Goal: Information Seeking & Learning: Learn about a topic

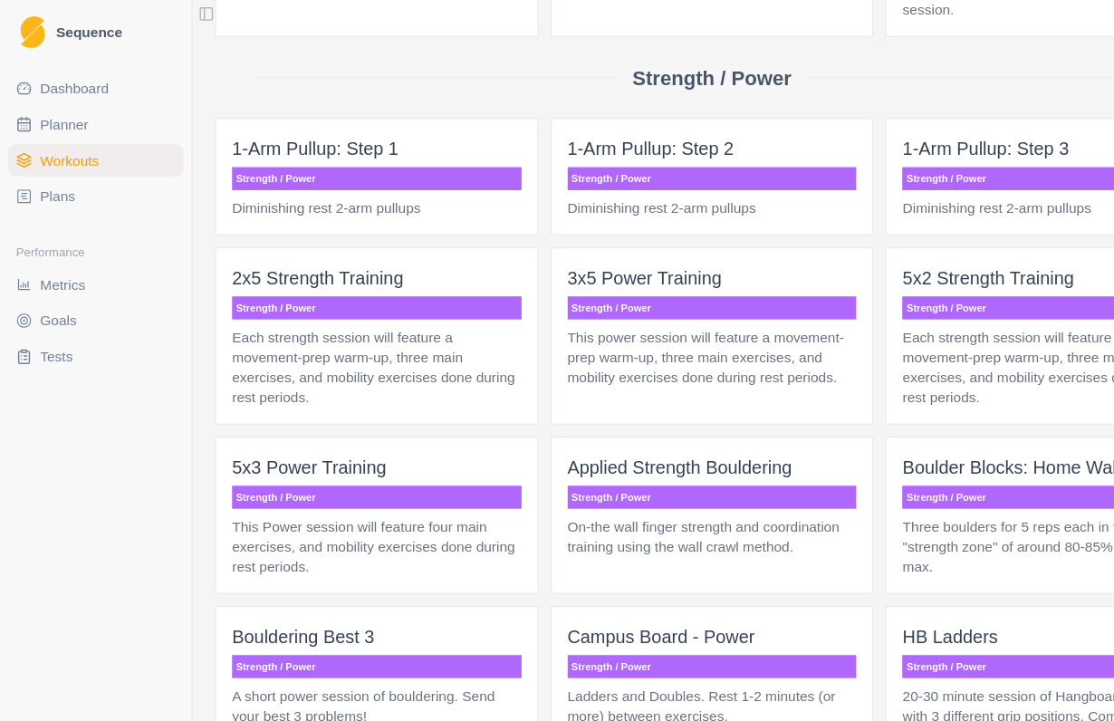
scroll to position [1344, 0]
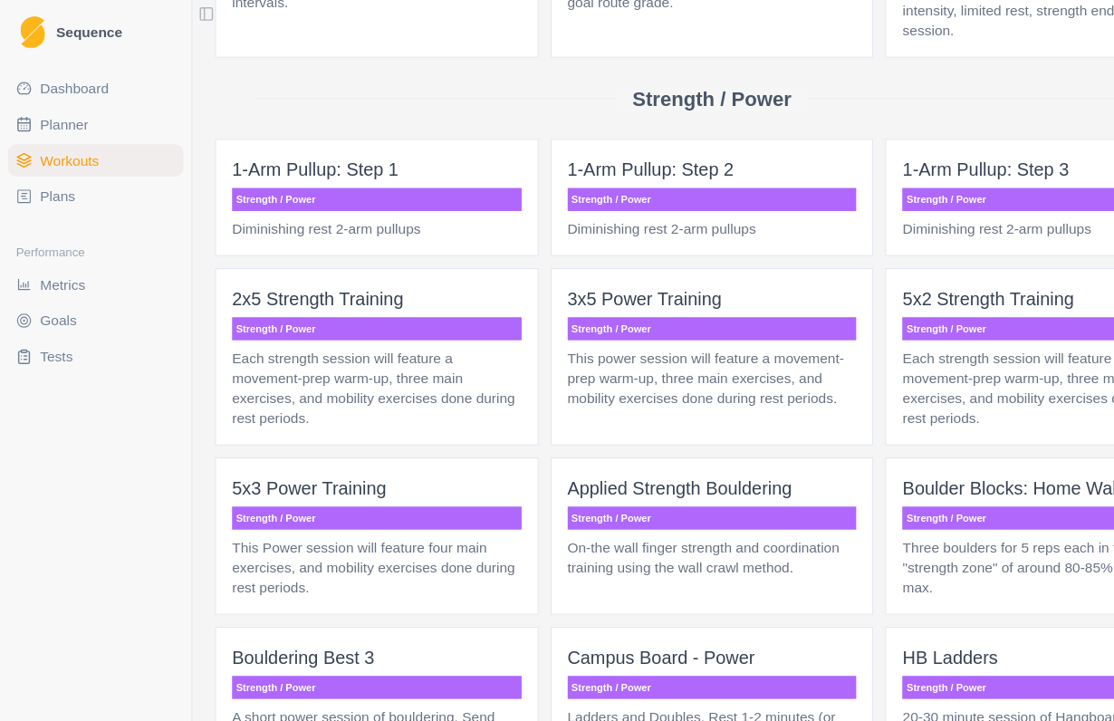
click at [55, 186] on span "Plans" at bounding box center [52, 177] width 32 height 18
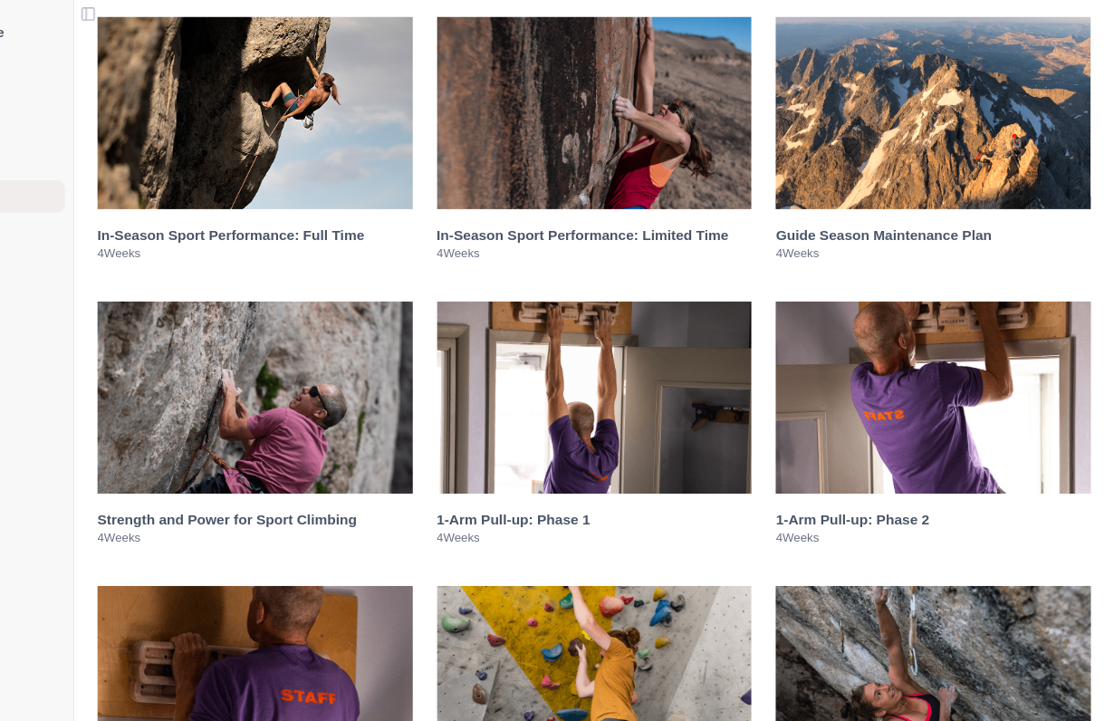
scroll to position [2386, 0]
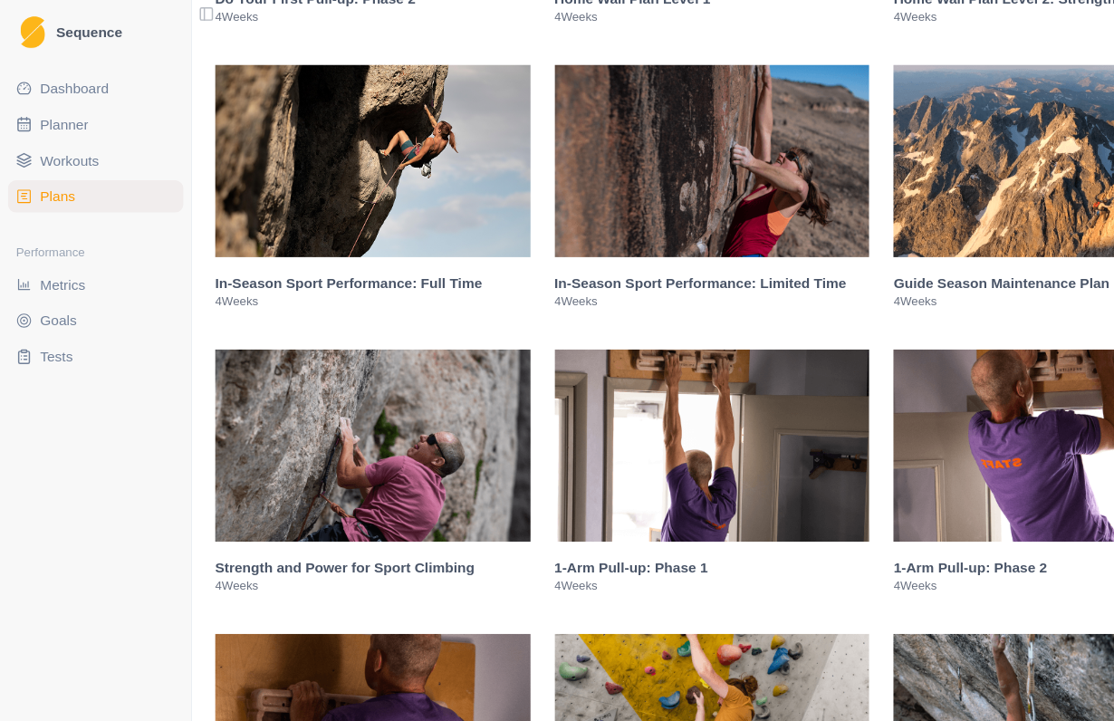
click at [80, 120] on span "Planner" at bounding box center [57, 112] width 43 height 18
select select "month"
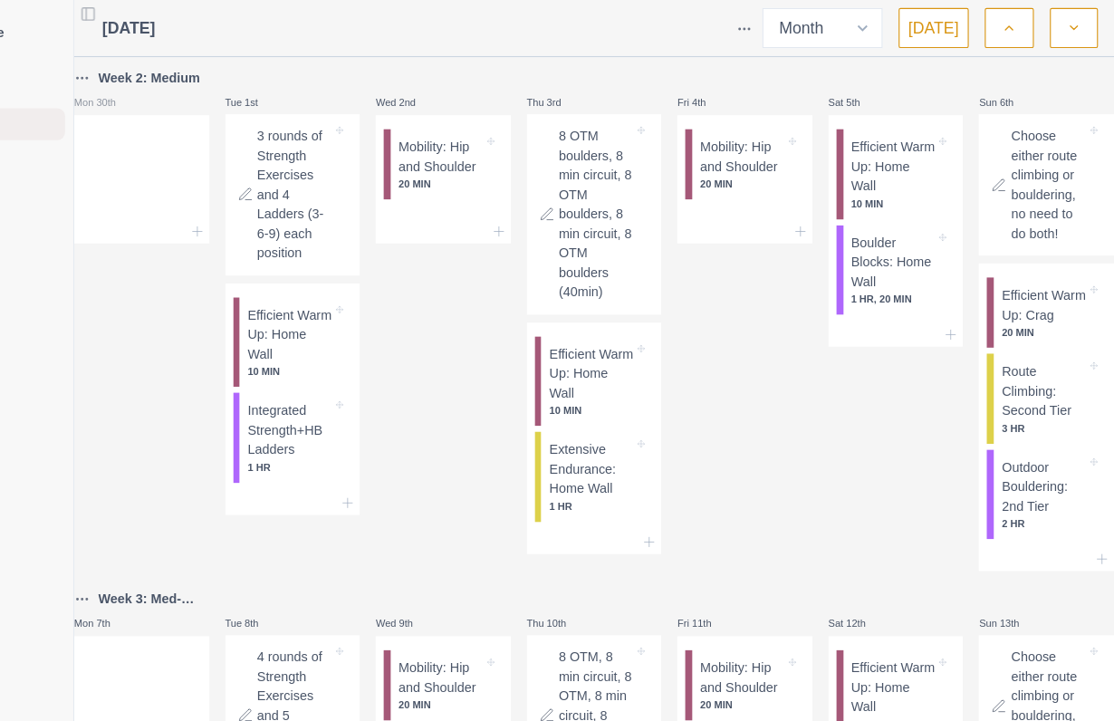
click at [1056, 35] on button "button" at bounding box center [1077, 25] width 43 height 36
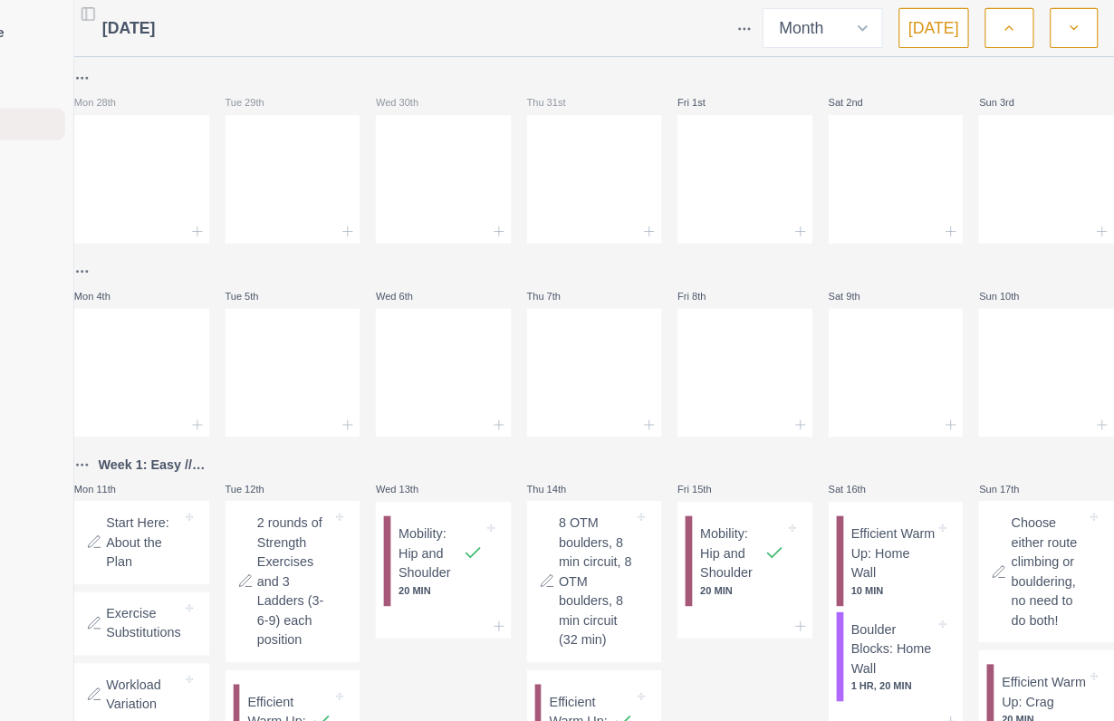
click at [1056, 39] on button "button" at bounding box center [1077, 25] width 43 height 36
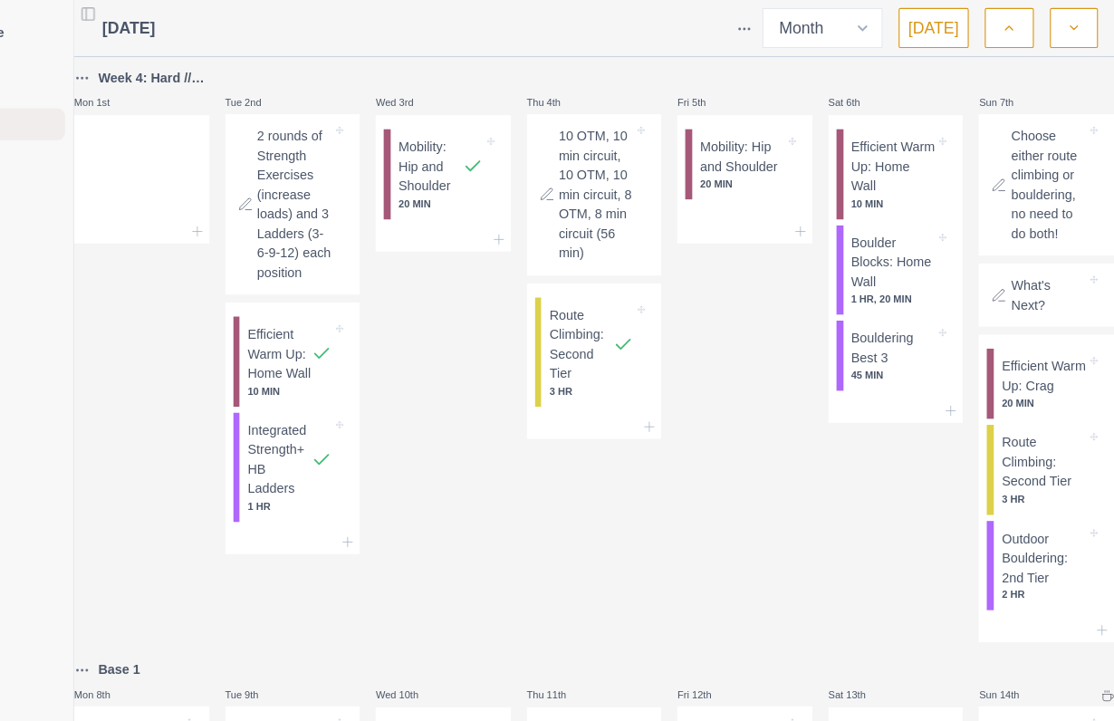
click at [1056, 35] on button "button" at bounding box center [1077, 25] width 43 height 36
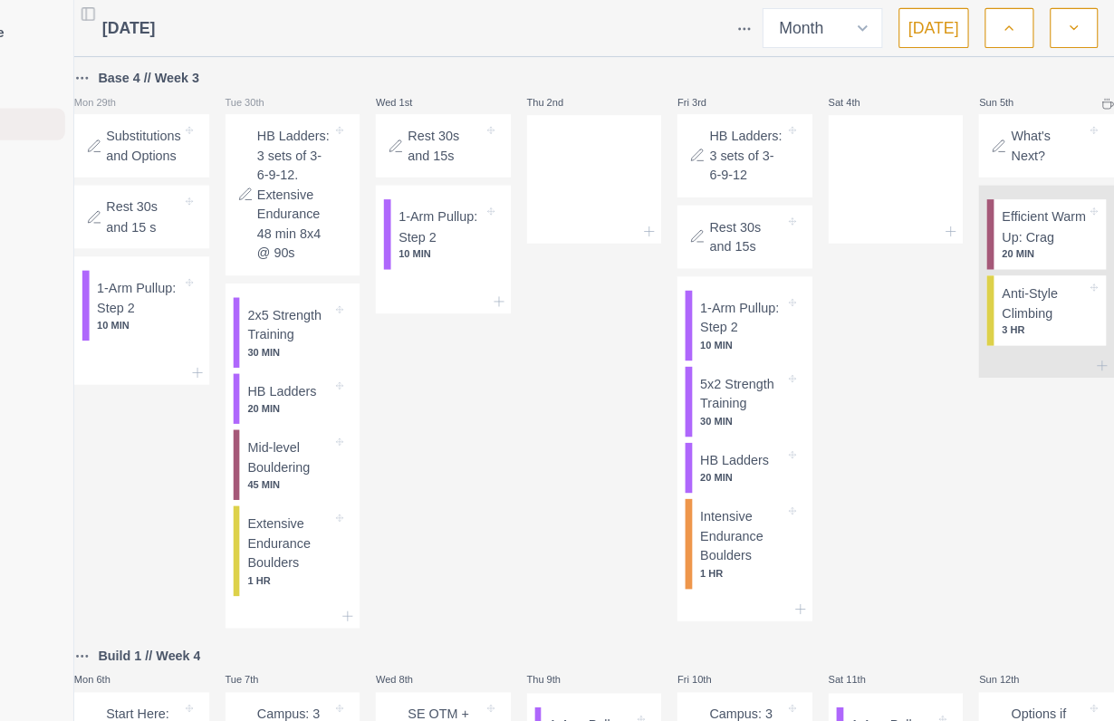
click at [1056, 34] on button "button" at bounding box center [1077, 25] width 43 height 36
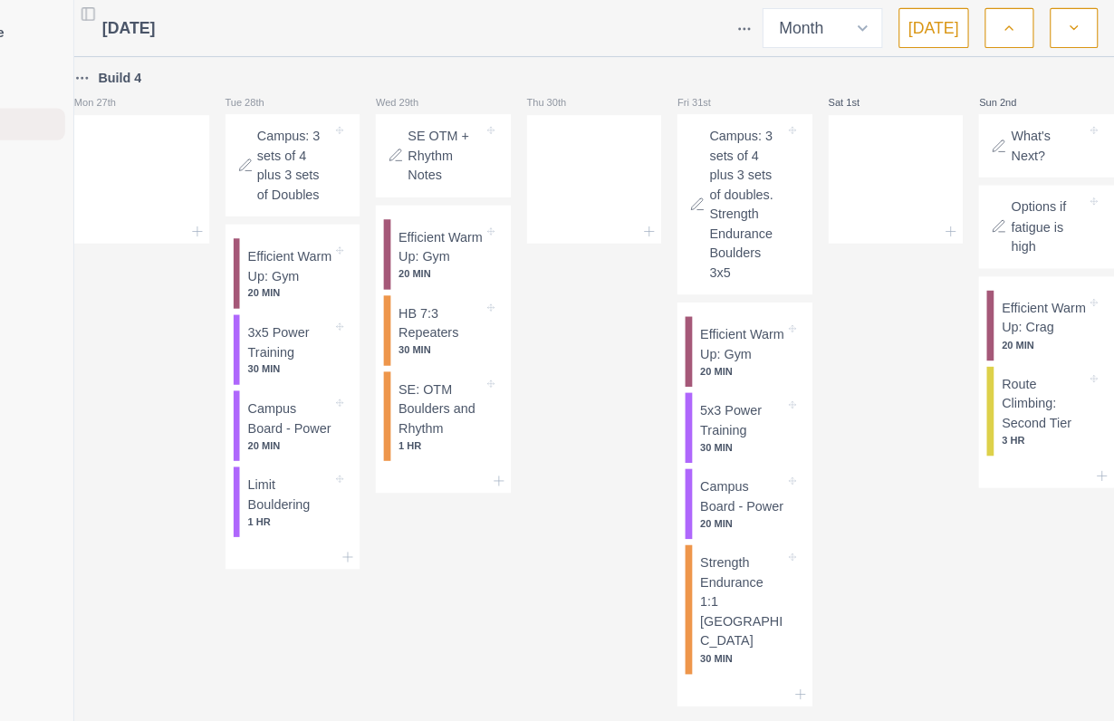
click at [1056, 32] on button "button" at bounding box center [1077, 25] width 43 height 36
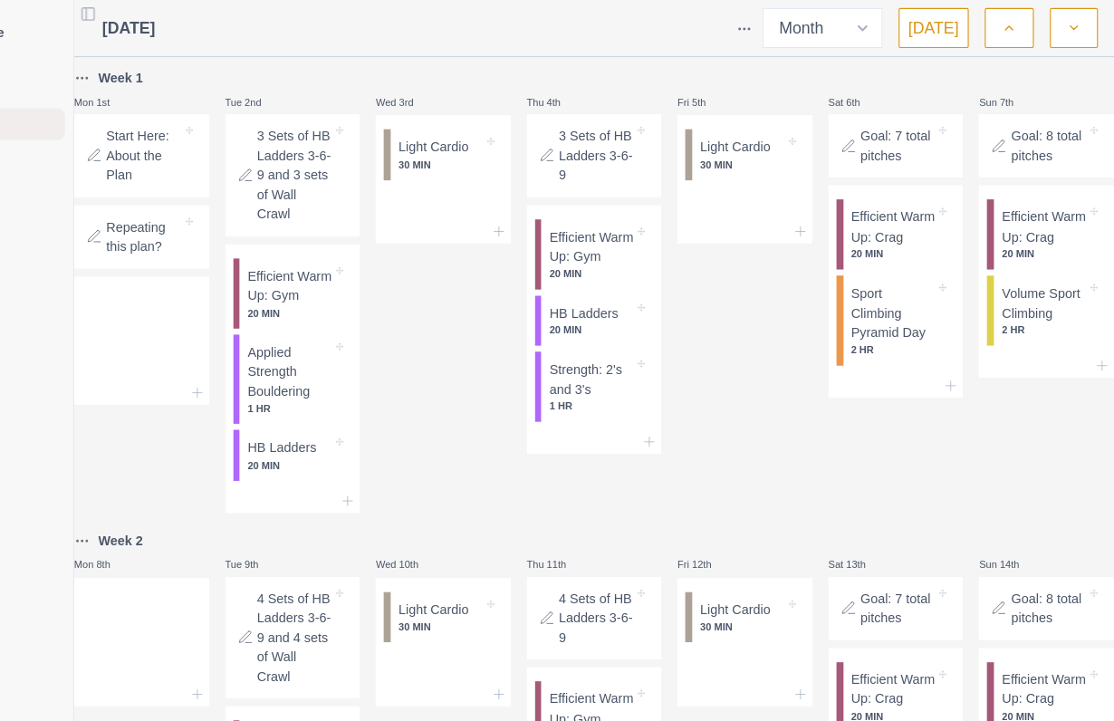
click at [330, 363] on p "Applied Strength Bouldering" at bounding box center [368, 336] width 76 height 53
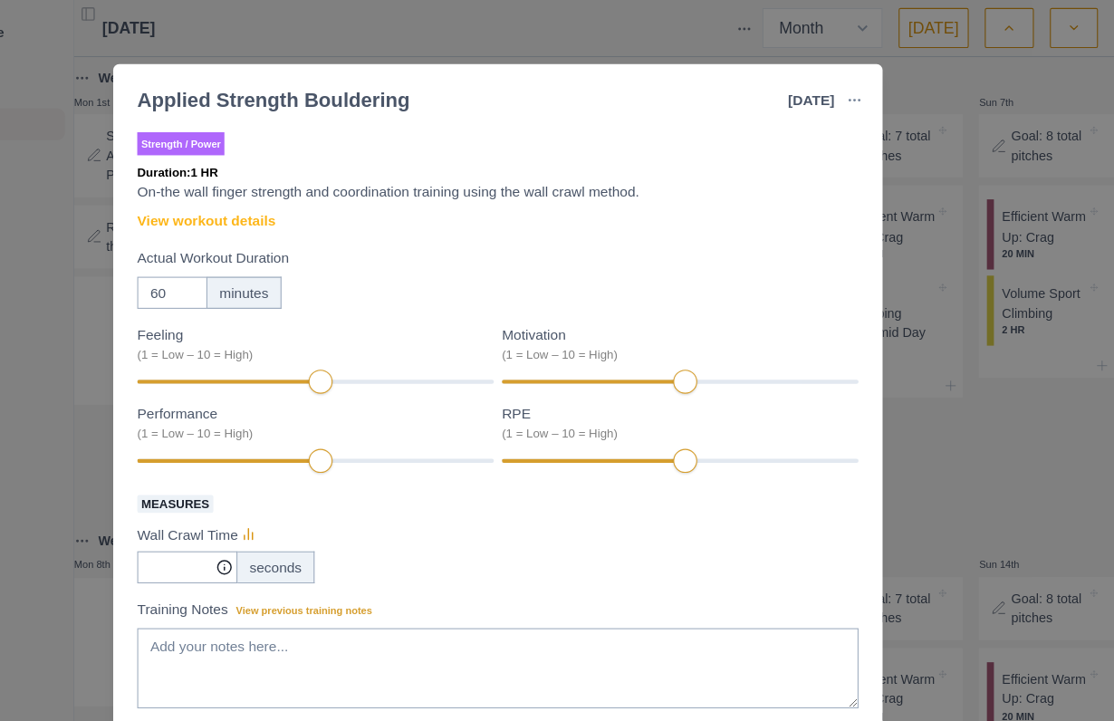
click at [238, 202] on link "View workout details" at bounding box center [293, 199] width 125 height 19
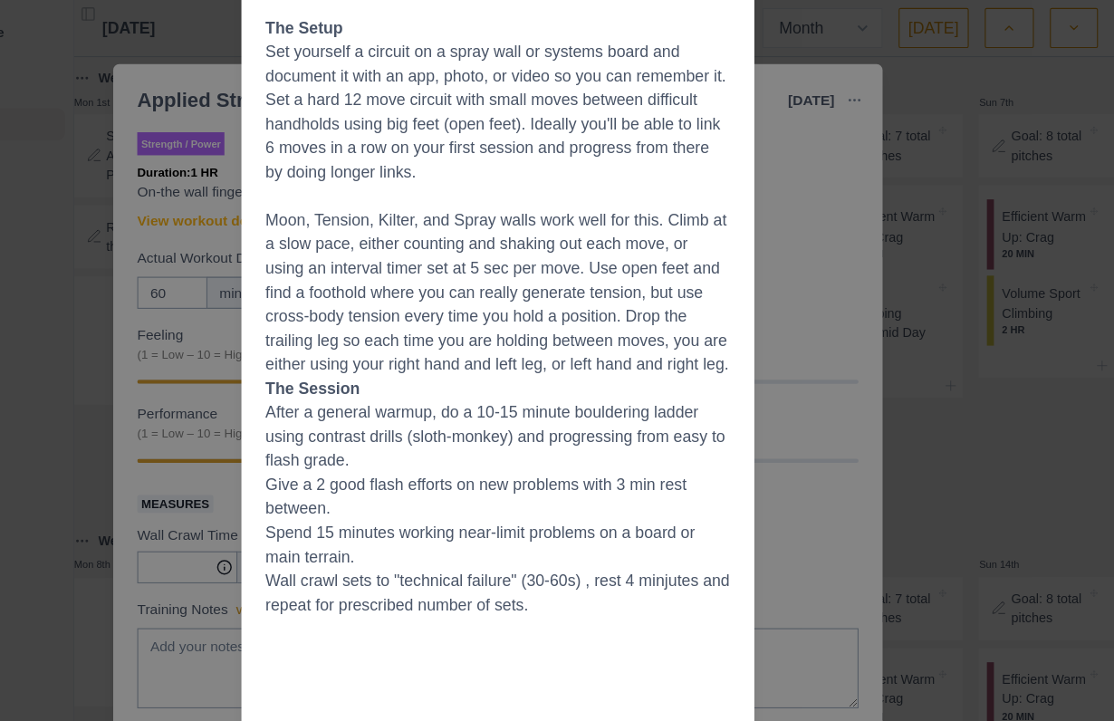
scroll to position [300, 0]
click at [744, 275] on div "Workout Details Overview Finger strength can be gained in a variety of ways, an…" at bounding box center [557, 360] width 1114 height 721
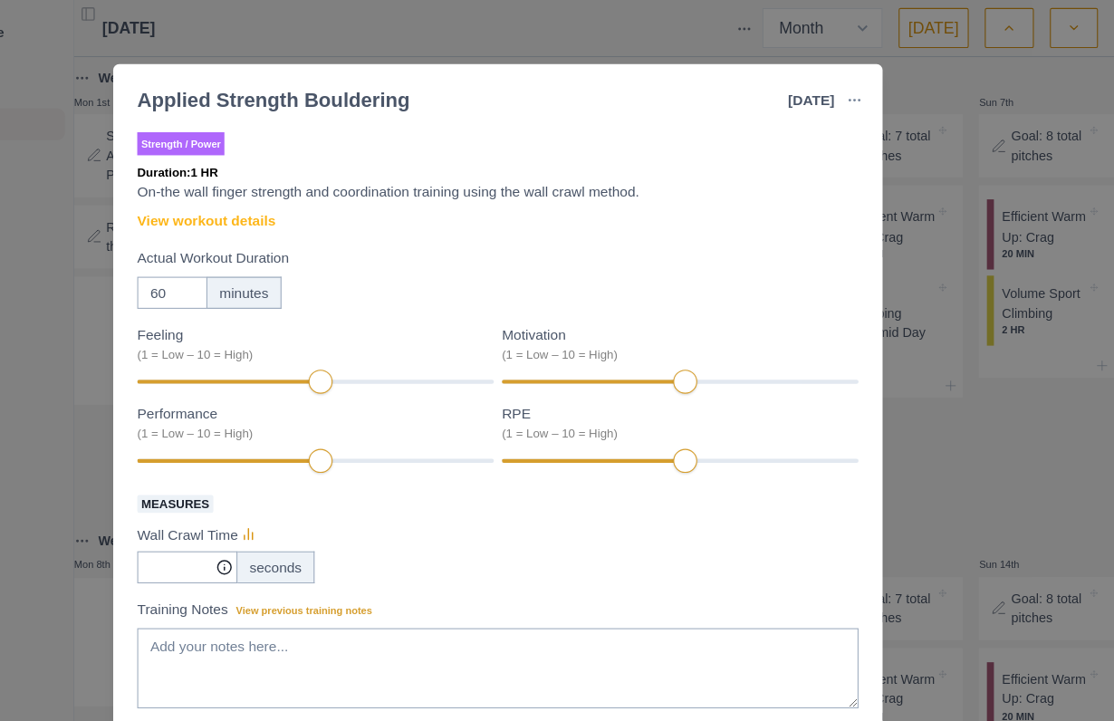
click at [853, 408] on div "Applied Strength Bouldering [DATE] Link To Goal View Workout Metrics Edit Origi…" at bounding box center [557, 360] width 1114 height 721
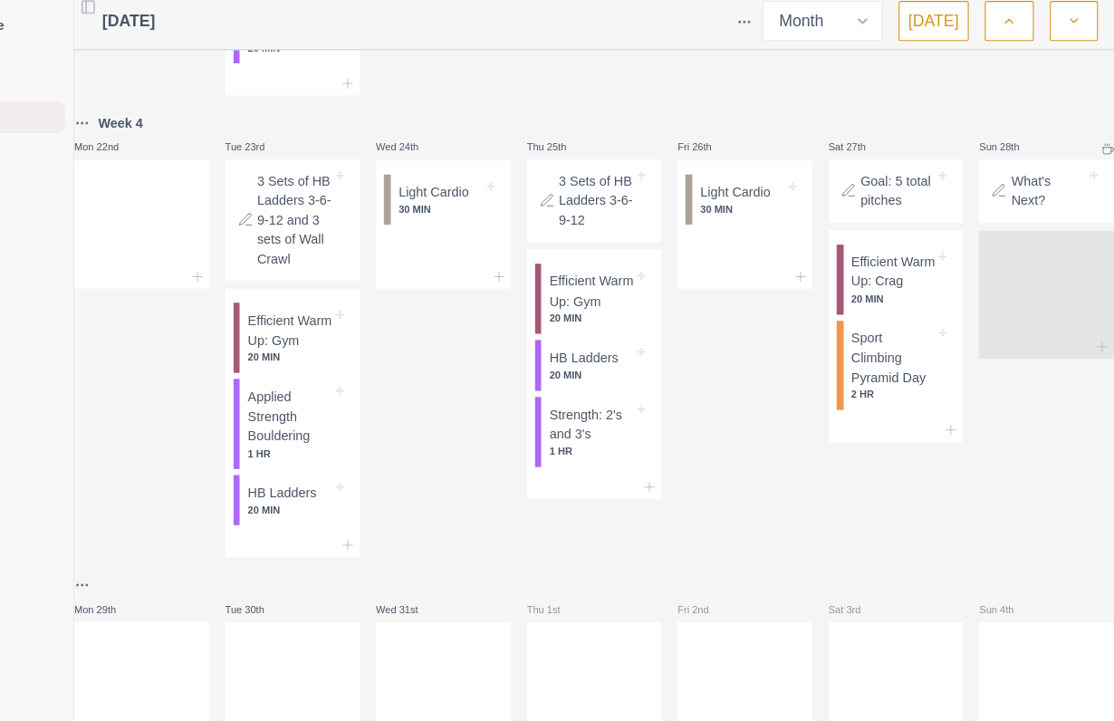
scroll to position [1273, 0]
click at [1020, 196] on p "What's Next?" at bounding box center [1054, 178] width 68 height 35
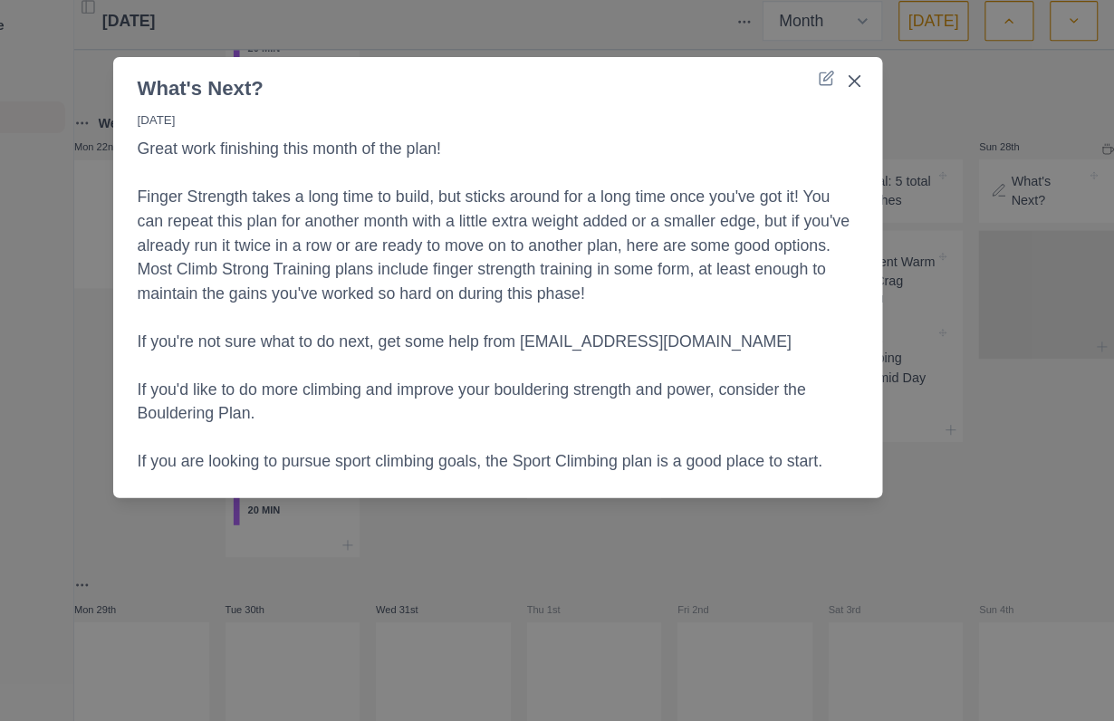
click at [904, 276] on div "What's Next? [DATE] Great work finishing this month of the plan! Finger Strengt…" at bounding box center [557, 360] width 1114 height 721
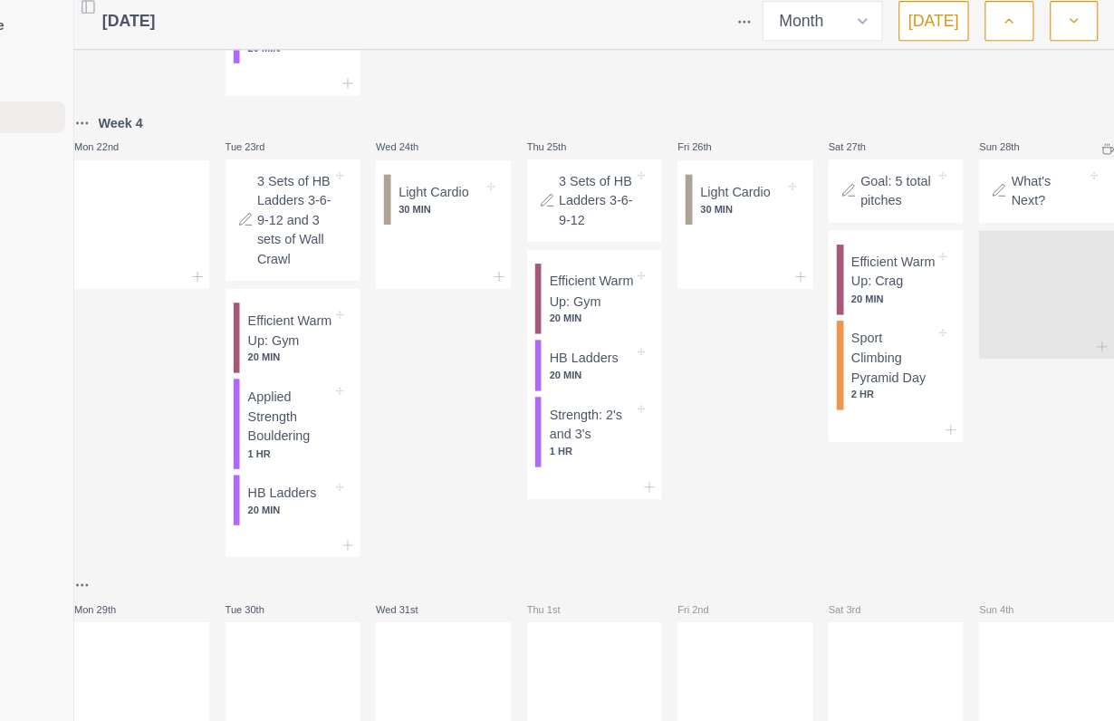
click at [999, 200] on div "What's Next?" at bounding box center [1053, 179] width 108 height 43
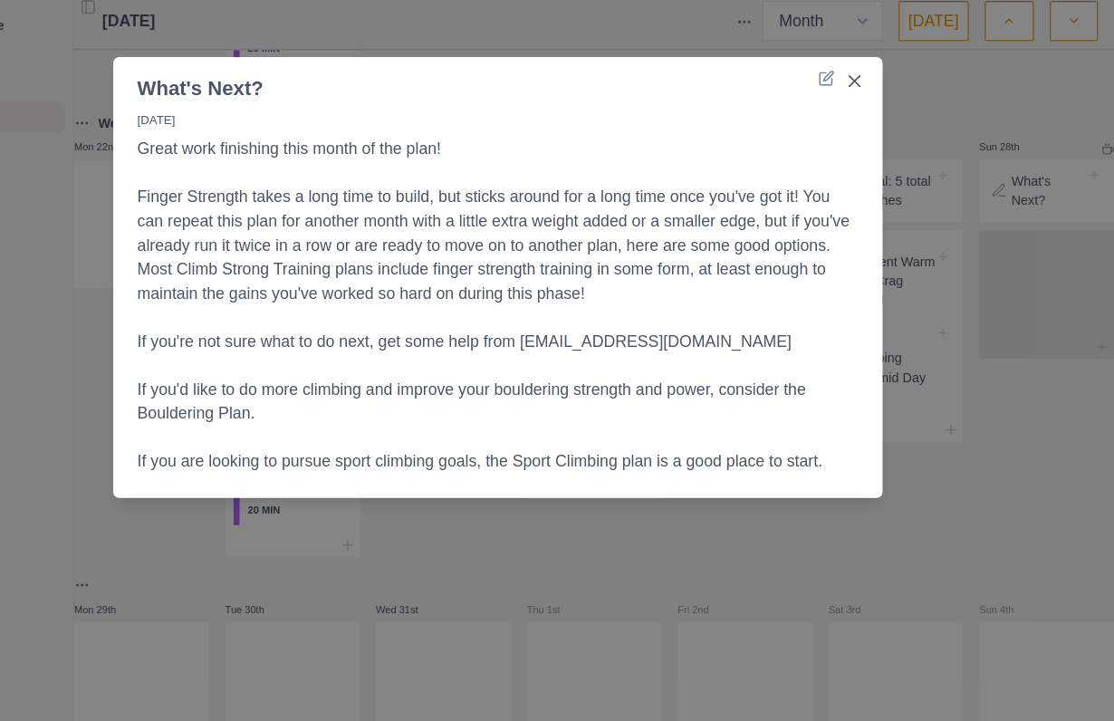
click at [932, 462] on div "What's Next? [DATE] Great work finishing this month of the plan! Finger Strengt…" at bounding box center [557, 360] width 1114 height 721
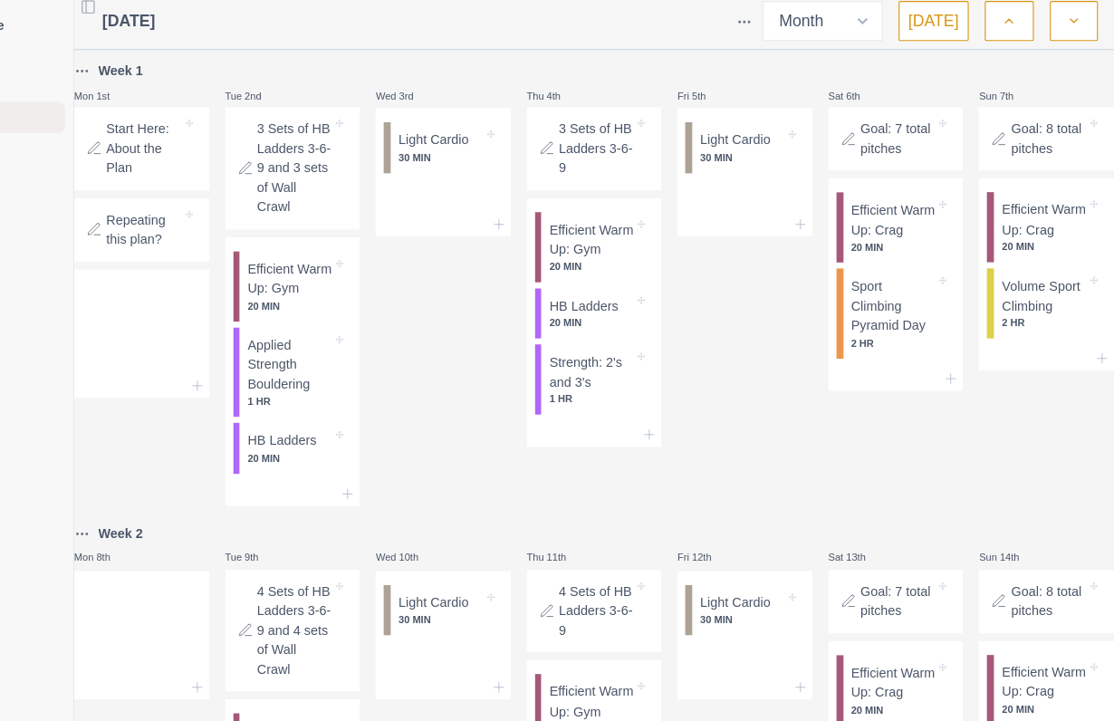
scroll to position [0, 0]
click at [330, 361] on p "Applied Strength Bouldering" at bounding box center [368, 336] width 76 height 53
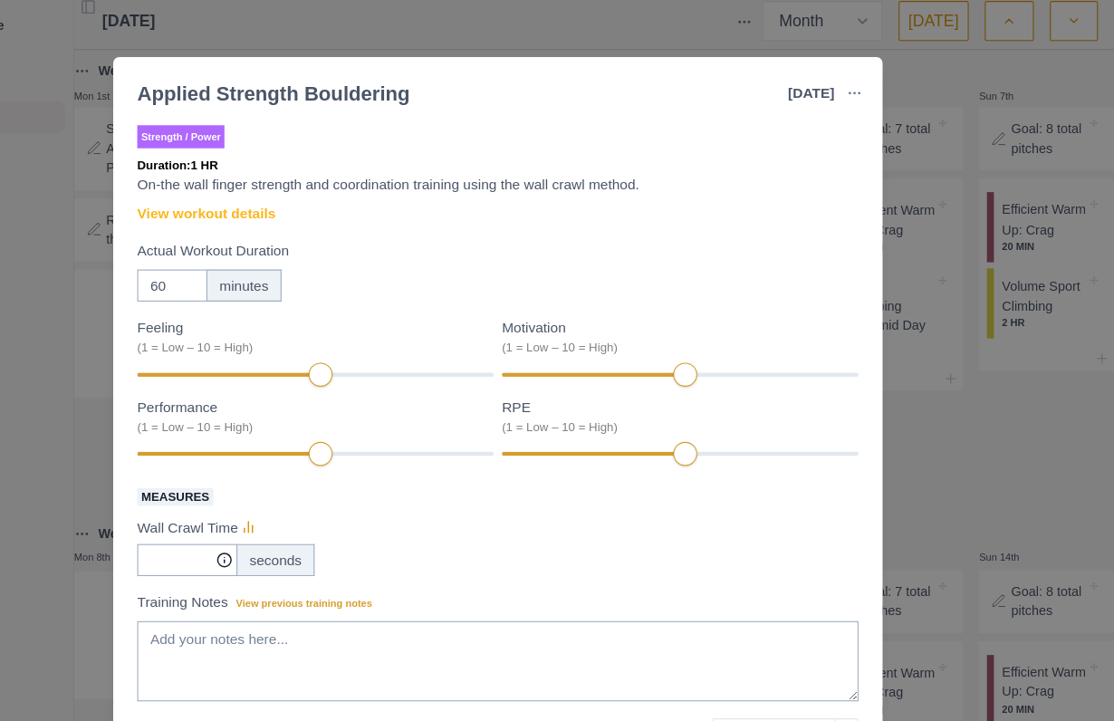
click at [231, 190] on link "View workout details" at bounding box center [293, 199] width 125 height 19
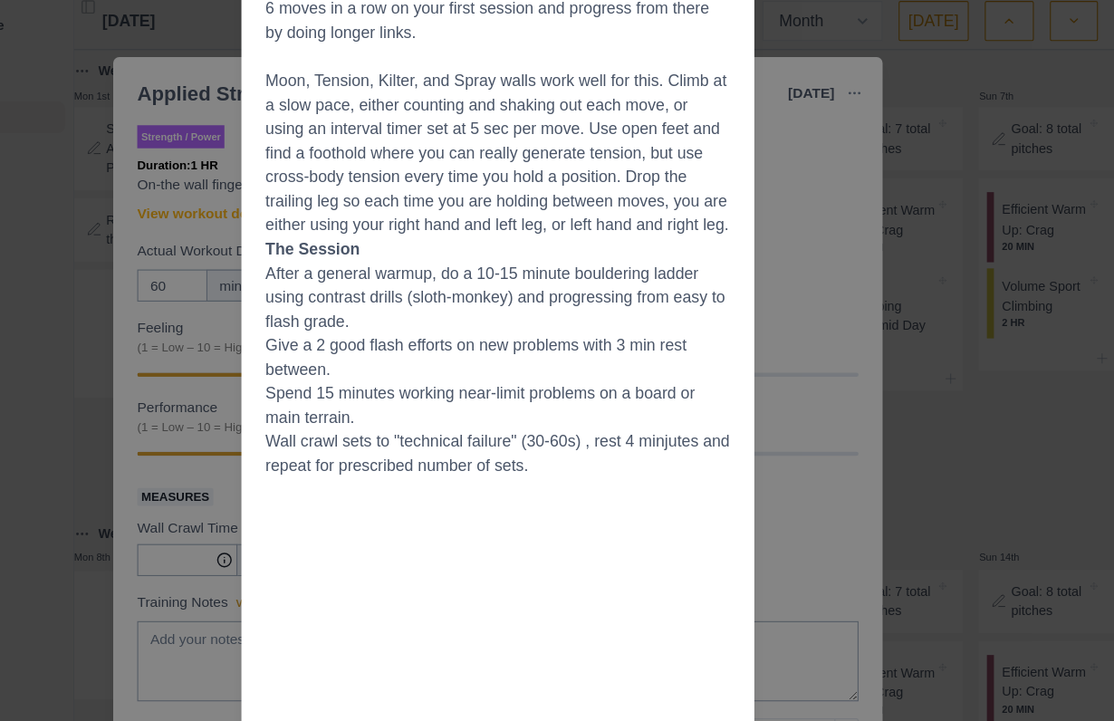
scroll to position [426, 0]
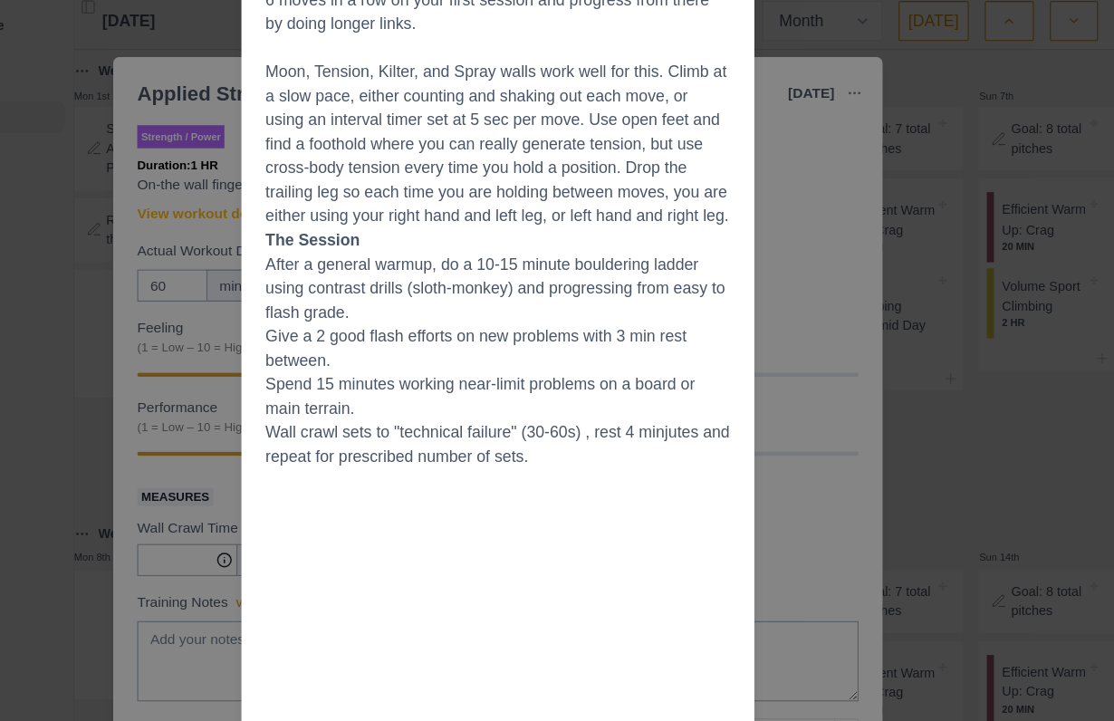
click at [840, 463] on div "Workout Details Overview Finger strength can be gained in a variety of ways, an…" at bounding box center [557, 360] width 1114 height 721
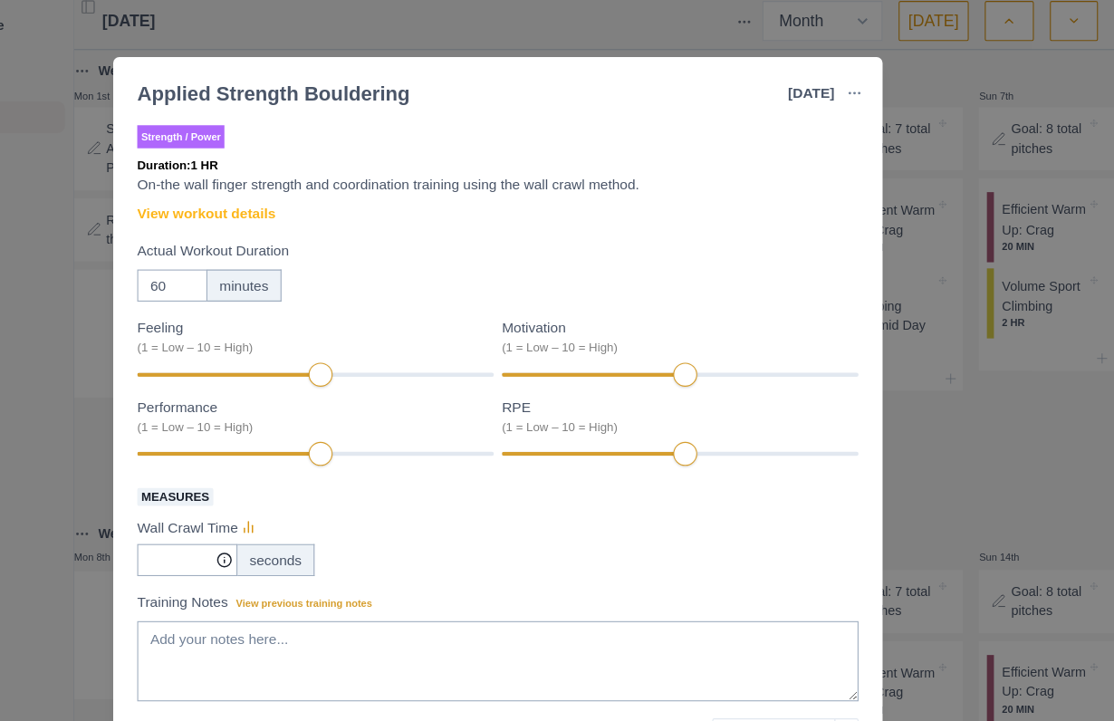
click at [876, 451] on div "Applied Strength Bouldering [DATE] Link To Goal View Workout Metrics Edit Origi…" at bounding box center [557, 360] width 1114 height 721
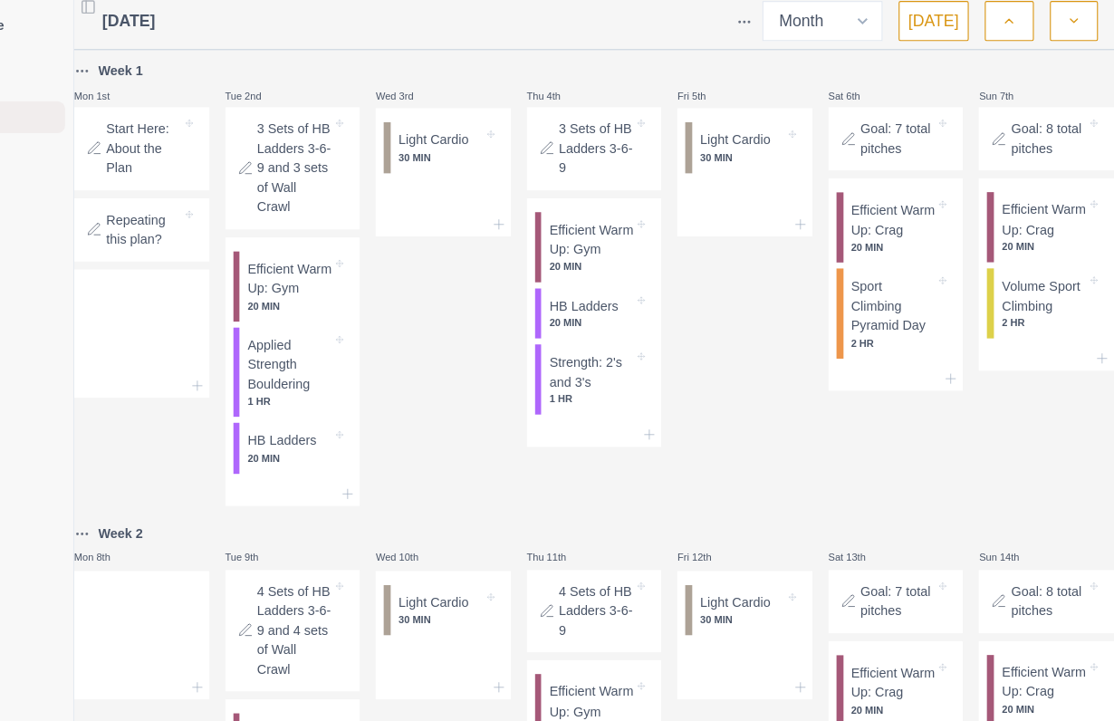
click at [603, 360] on p "Strength: 2's and 3's" at bounding box center [641, 342] width 76 height 35
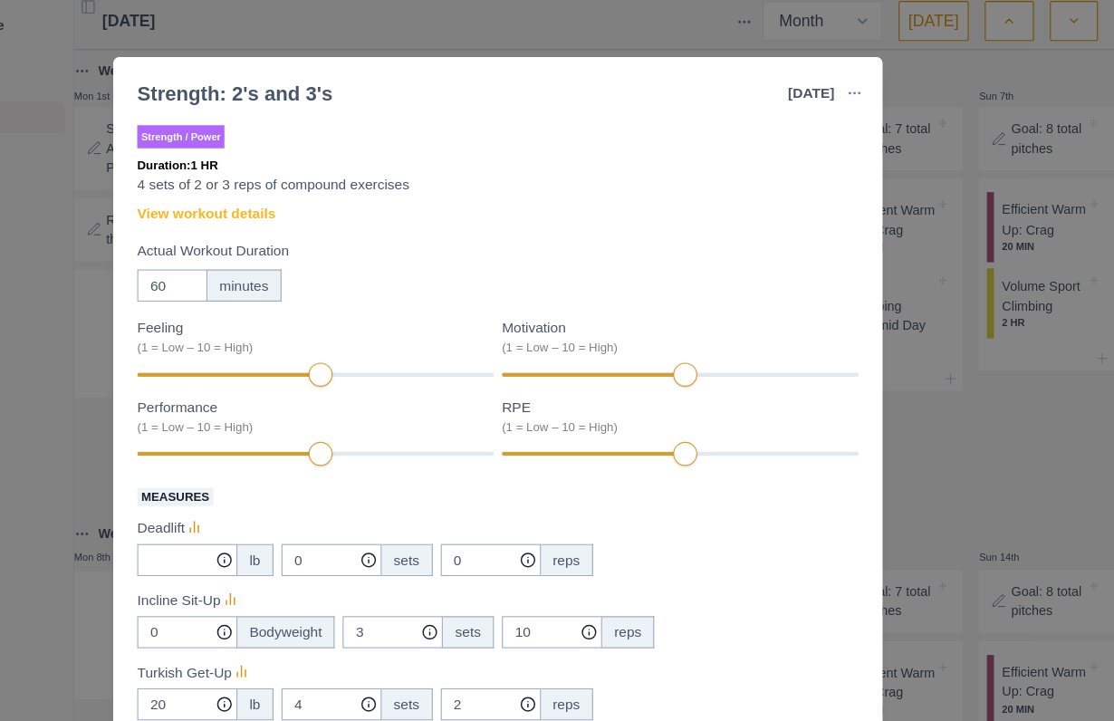
click at [241, 194] on link "View workout details" at bounding box center [293, 199] width 125 height 19
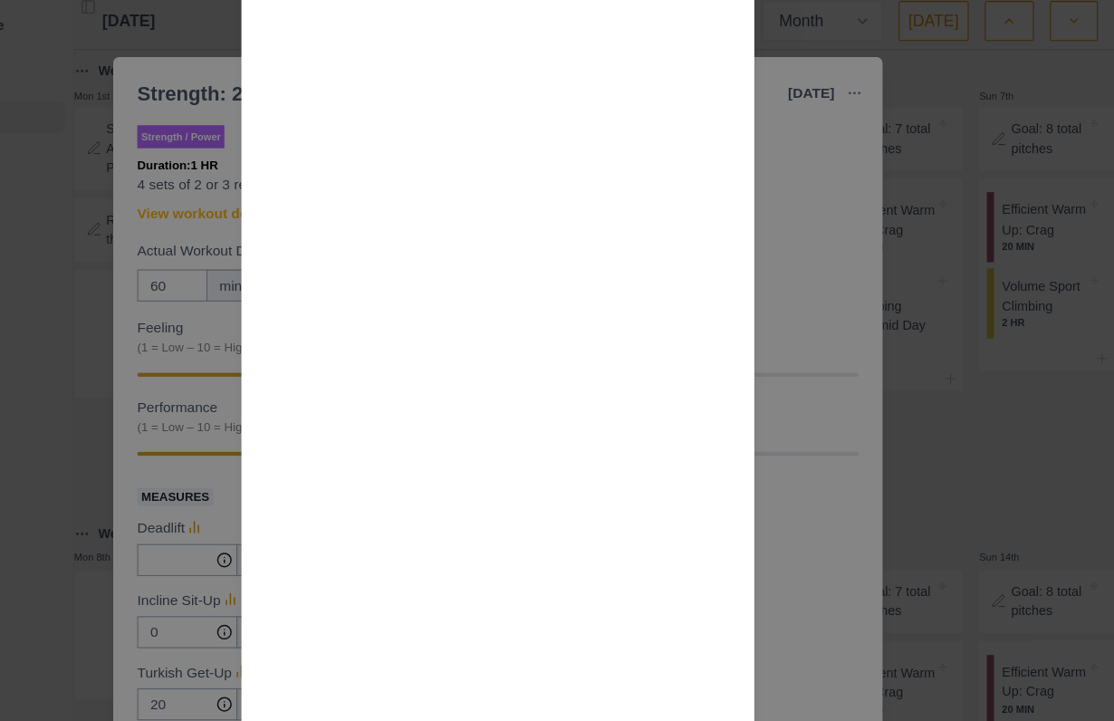
scroll to position [1726, 0]
click at [729, 406] on div "Workout Details This workout is set up to do each pair of exercises as a “super…" at bounding box center [557, 360] width 1114 height 721
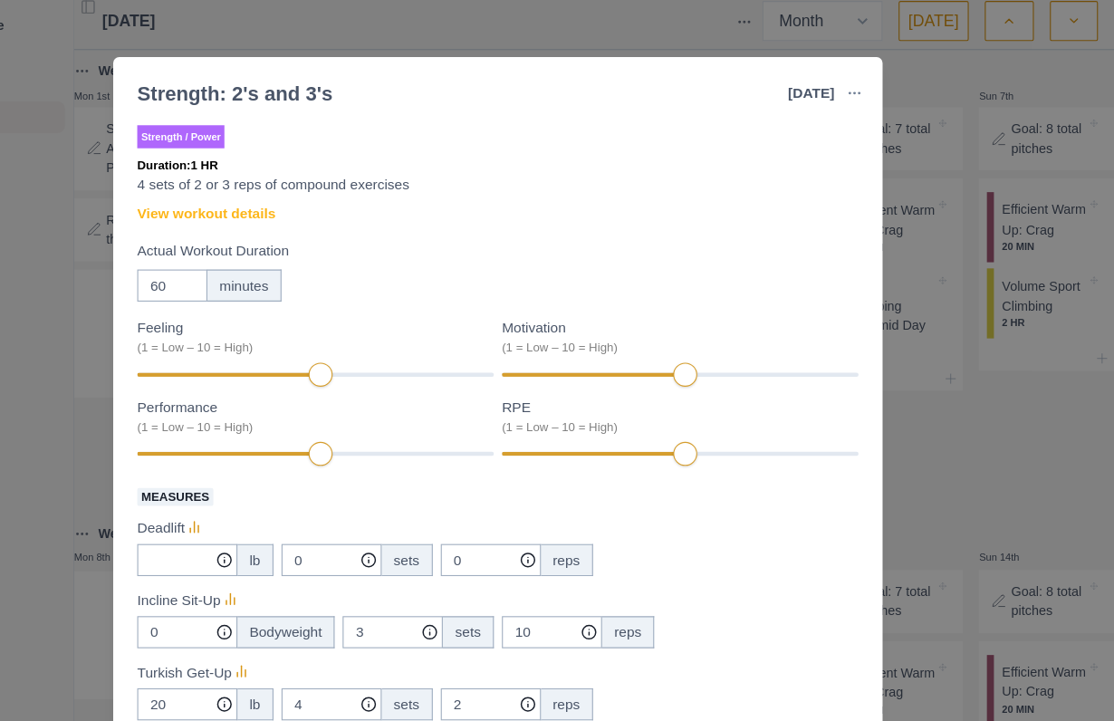
click at [231, 197] on link "View workout details" at bounding box center [293, 199] width 125 height 19
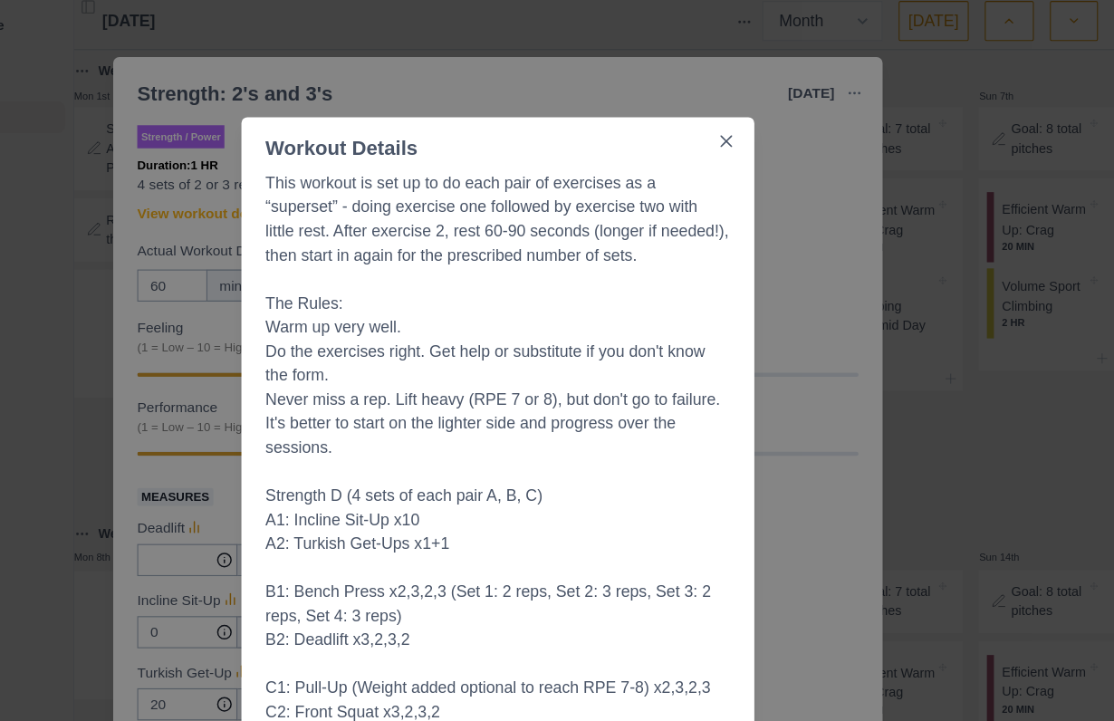
scroll to position [80, 0]
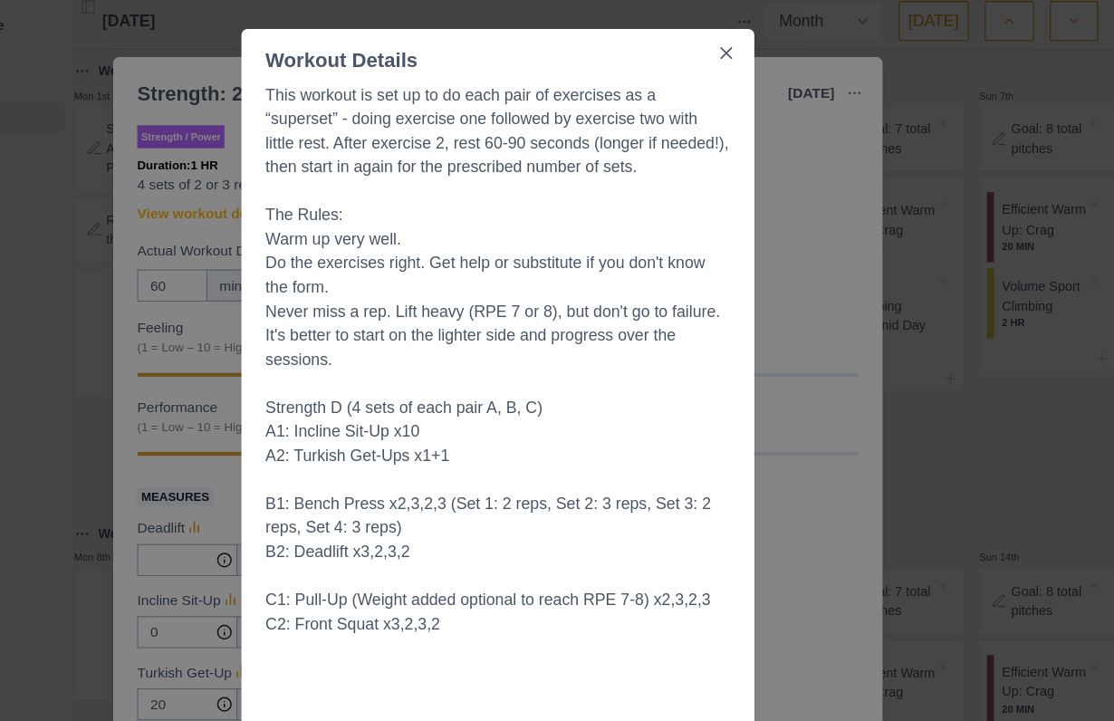
click at [732, 521] on div "Workout Details This workout is set up to do each pair of exercises as a “super…" at bounding box center [557, 360] width 1114 height 721
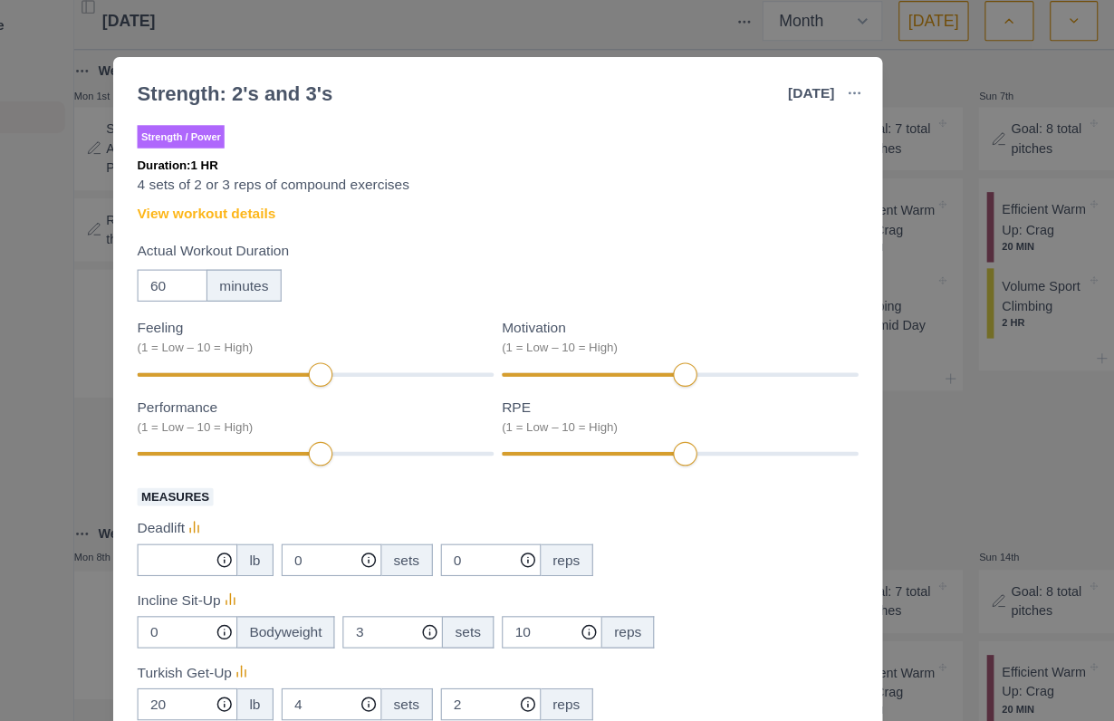
click at [857, 549] on div "Strength: 2's and 3's [DATE] Link To Goal View Workout Metrics Edit Original Wo…" at bounding box center [557, 360] width 1114 height 721
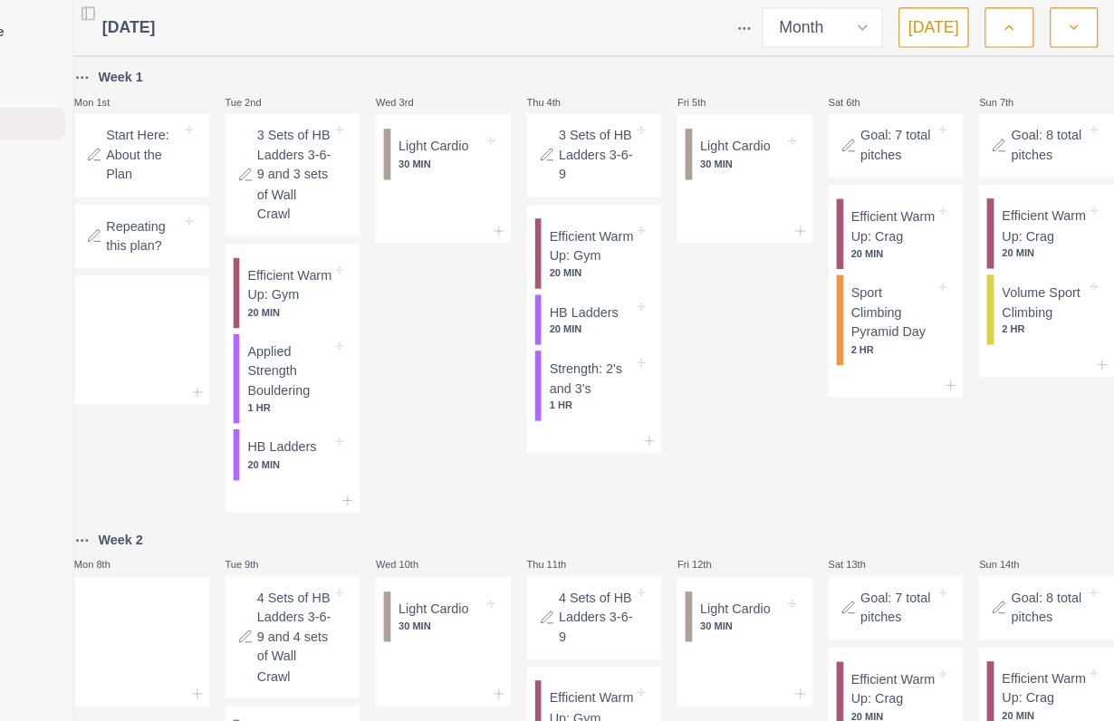
scroll to position [8, 0]
click at [876, 323] on p "2 HR" at bounding box center [914, 317] width 76 height 14
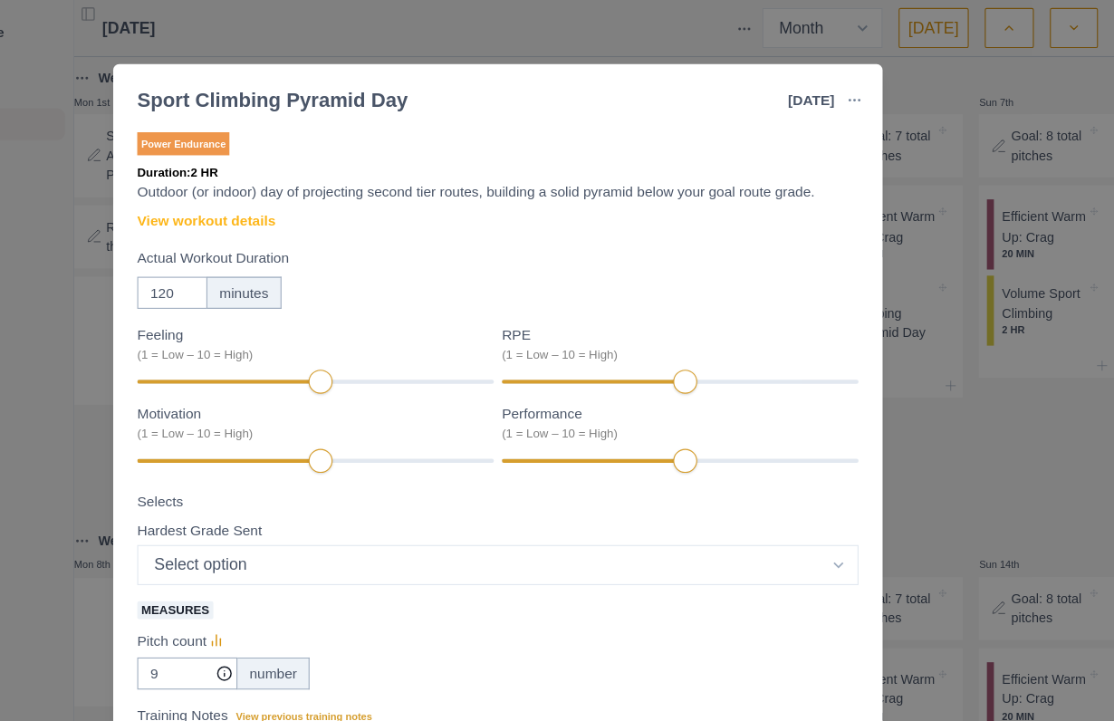
click at [231, 206] on link "View workout details" at bounding box center [293, 199] width 125 height 19
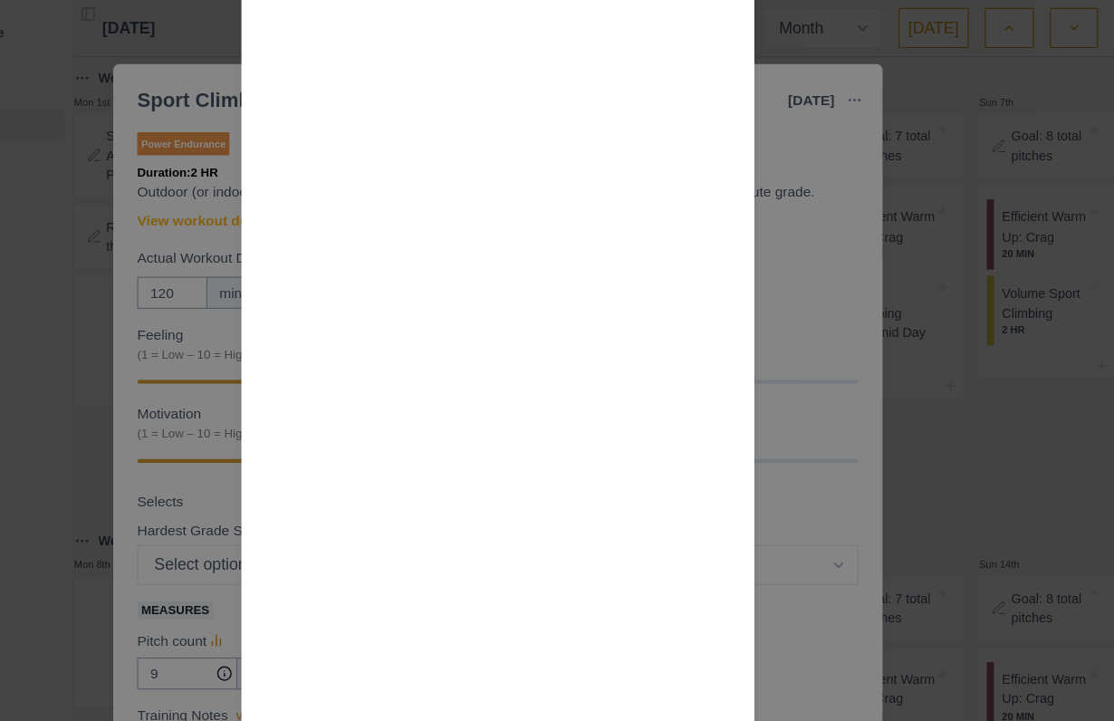
scroll to position [1315, 0]
click at [807, 484] on div "Workout Details The session Warm up pitch 2-3 number grades below max Repeat wa…" at bounding box center [557, 360] width 1114 height 721
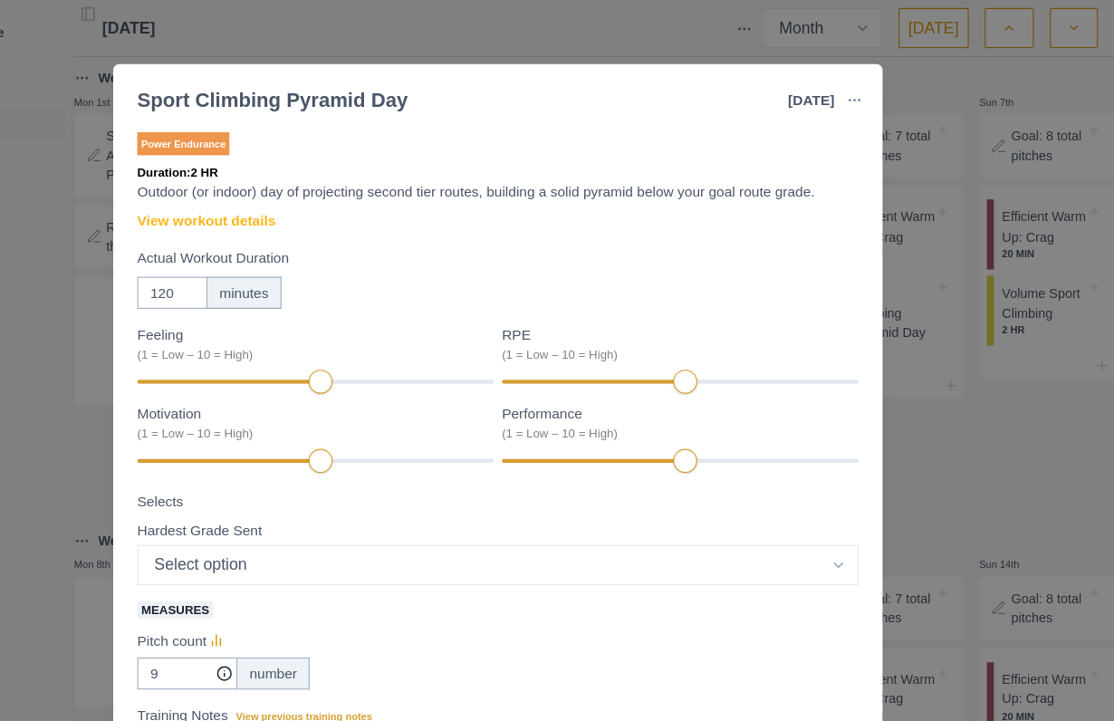
click at [834, 481] on div "Sport Climbing Pyramid Day [DATE] Link To Goal View Workout Metrics Edit Origin…" at bounding box center [557, 360] width 1114 height 721
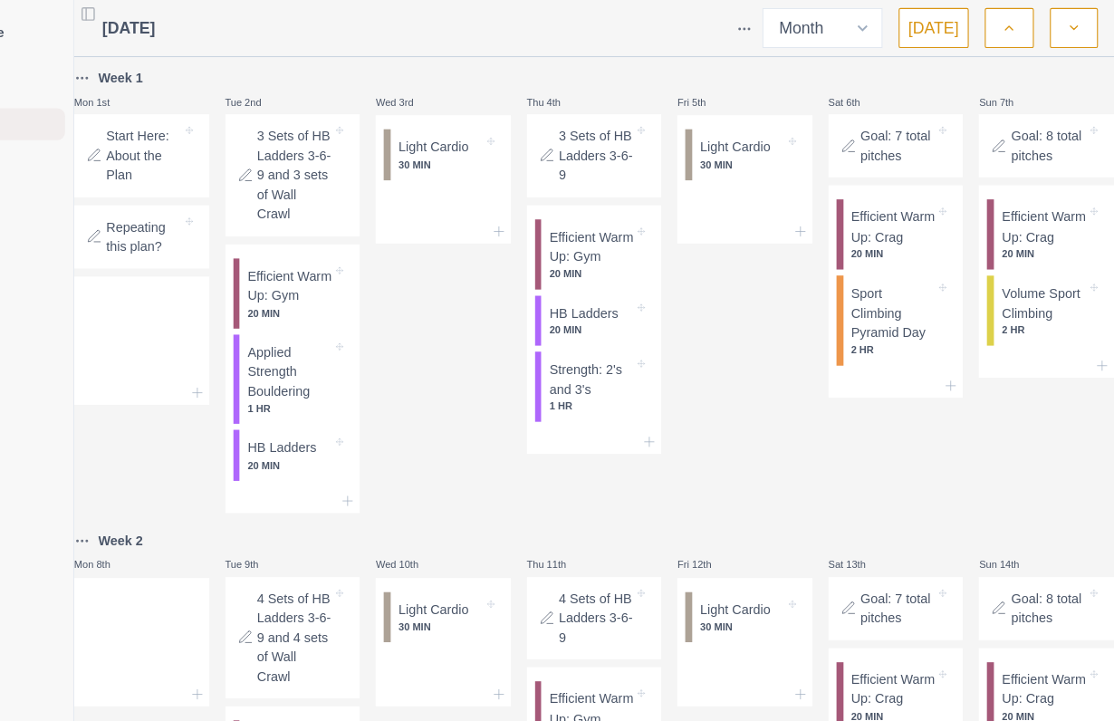
click at [1012, 305] on p "2 HR" at bounding box center [1050, 299] width 76 height 14
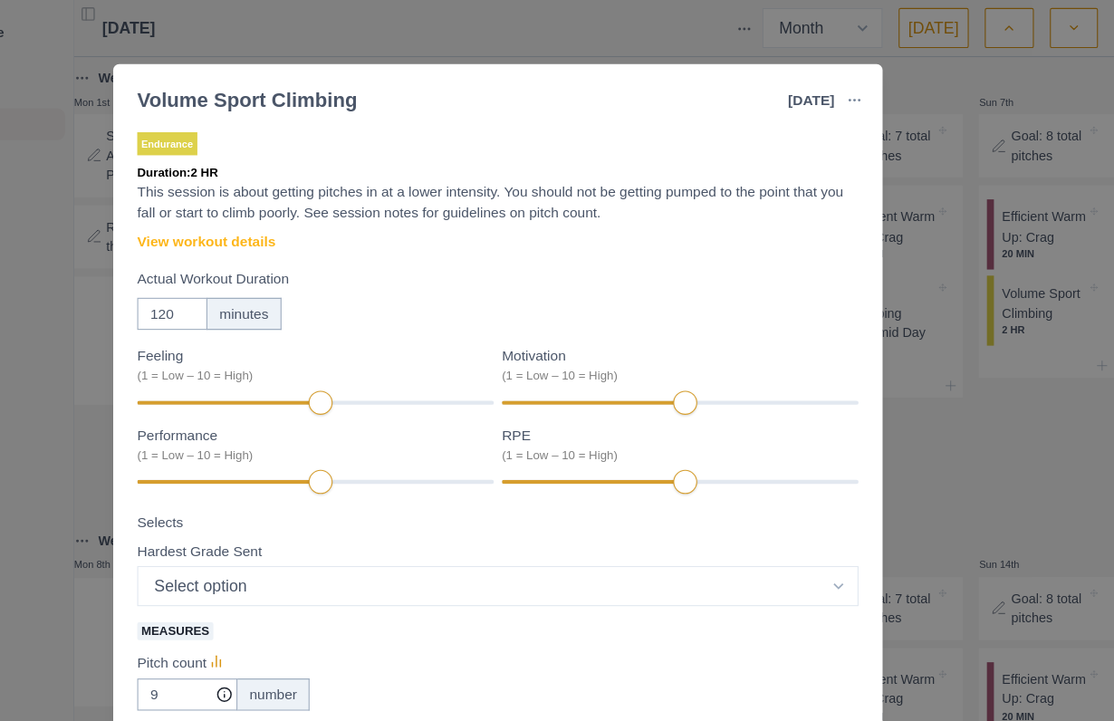
click at [231, 215] on link "View workout details" at bounding box center [293, 218] width 125 height 19
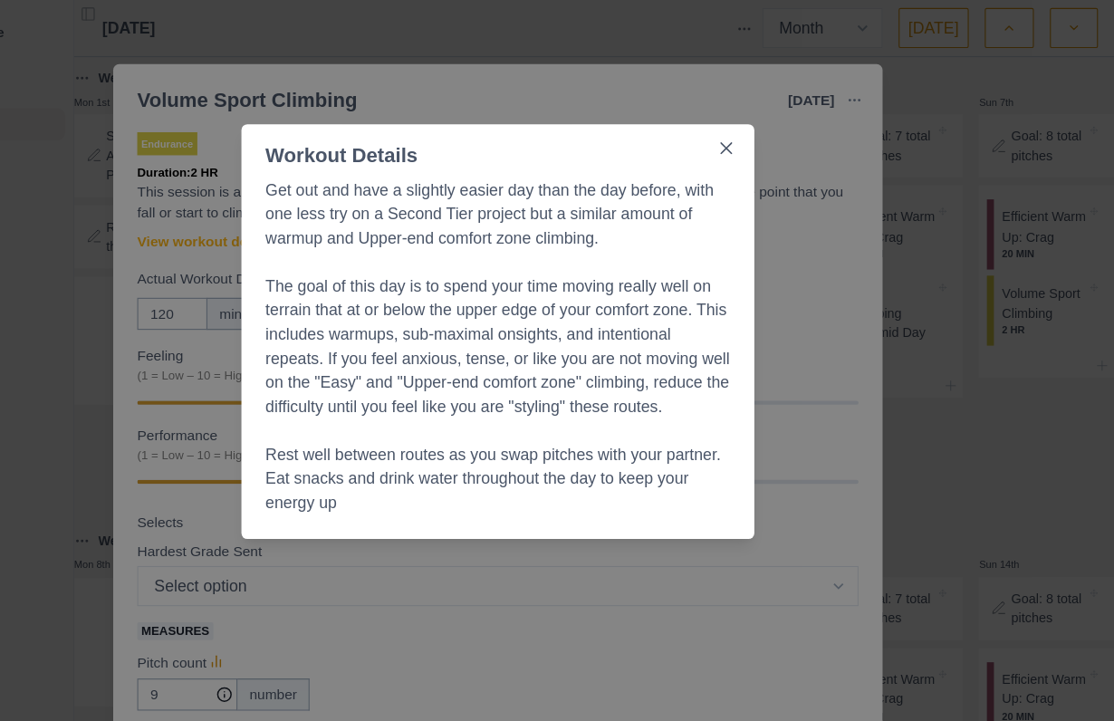
click at [445, 655] on div "Workout Details Get out and have a slightly easier day than the day before, wit…" at bounding box center [557, 360] width 1114 height 721
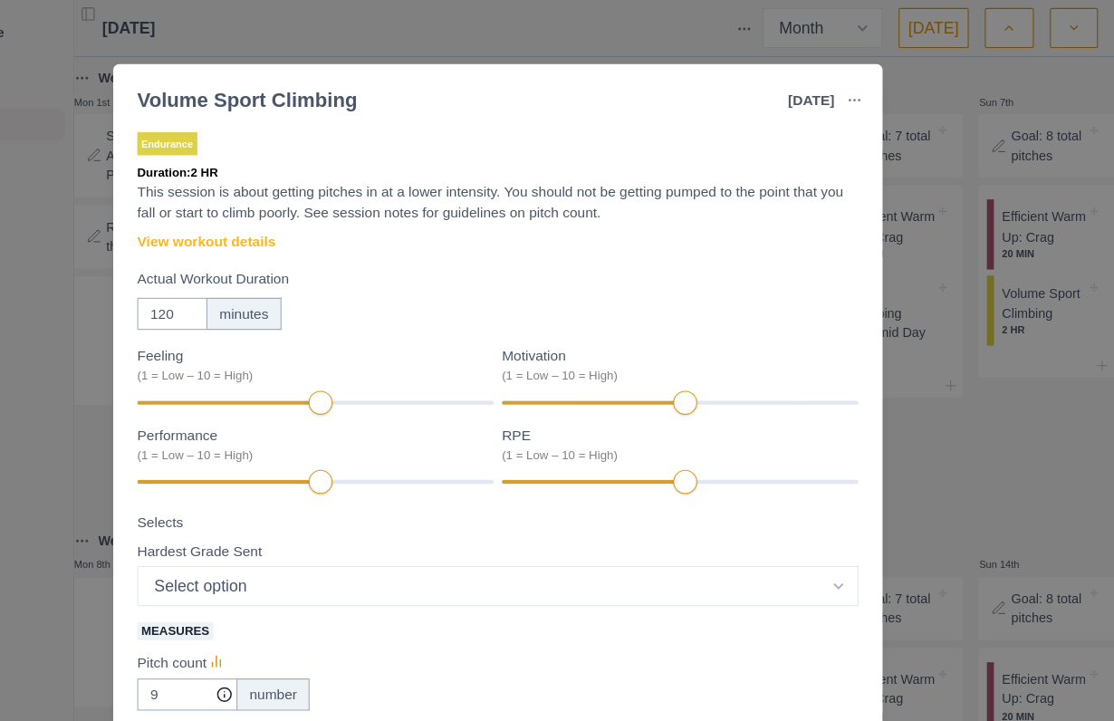
click at [246, 217] on link "View workout details" at bounding box center [293, 218] width 125 height 19
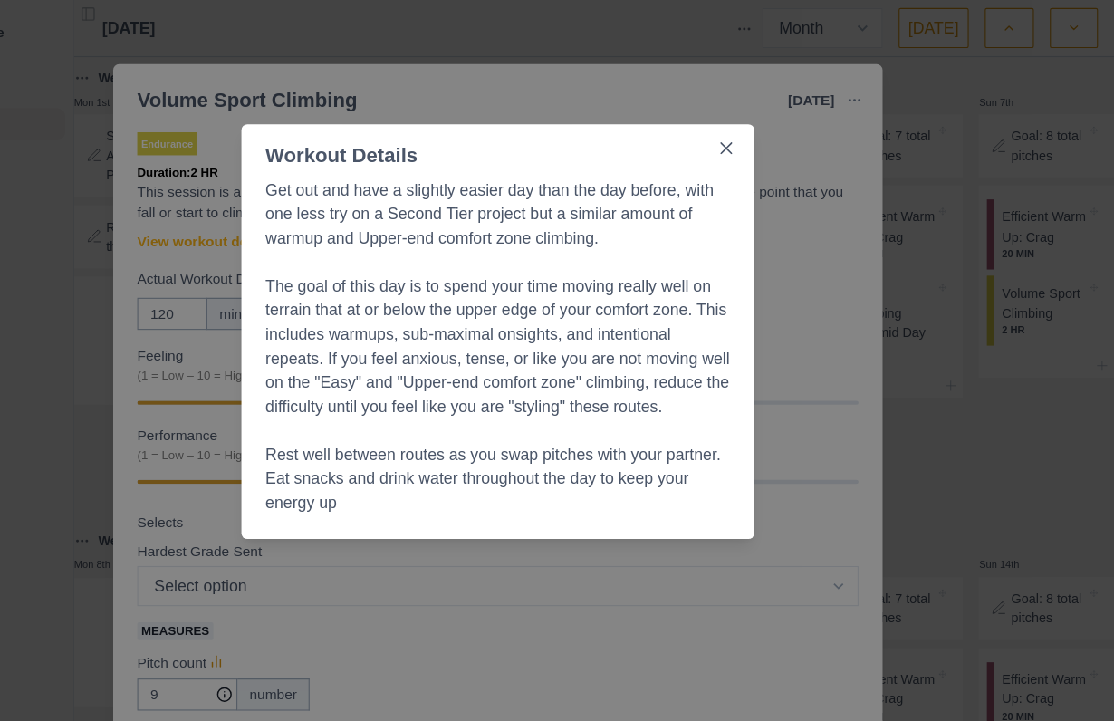
click at [869, 504] on div "Workout Details Get out and have a slightly easier day than the day before, wit…" at bounding box center [557, 360] width 1114 height 721
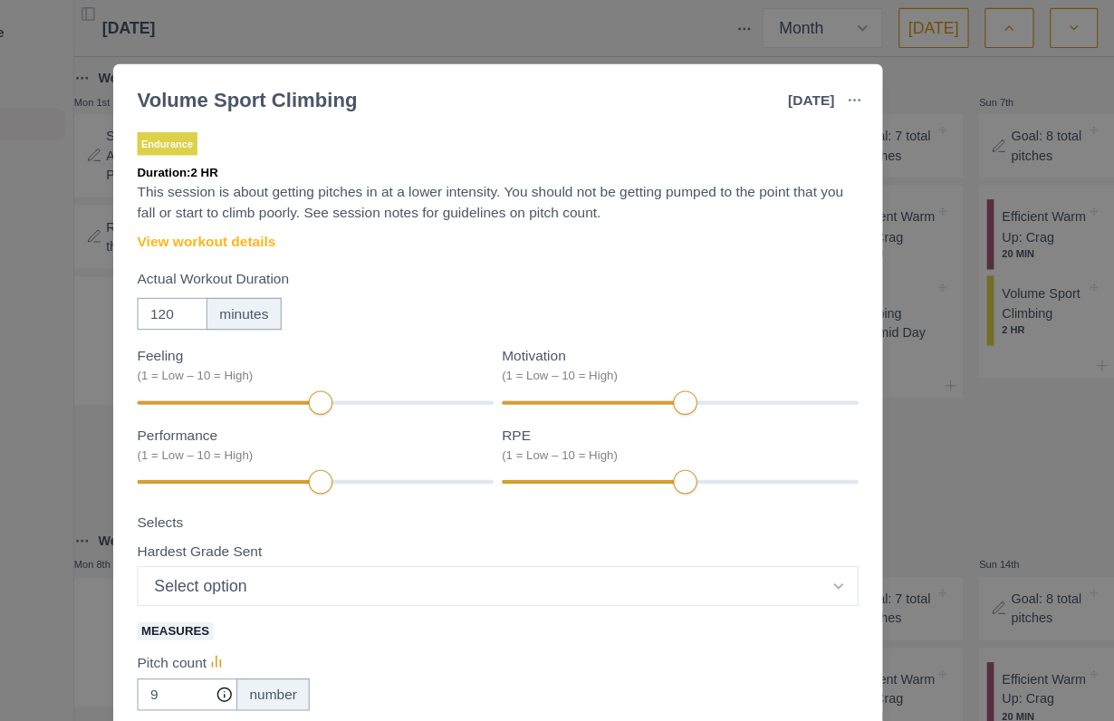
click at [865, 467] on div "Volume Sport Climbing [DATE] Link To Goal View Workout Metrics Edit Original Wo…" at bounding box center [557, 360] width 1114 height 721
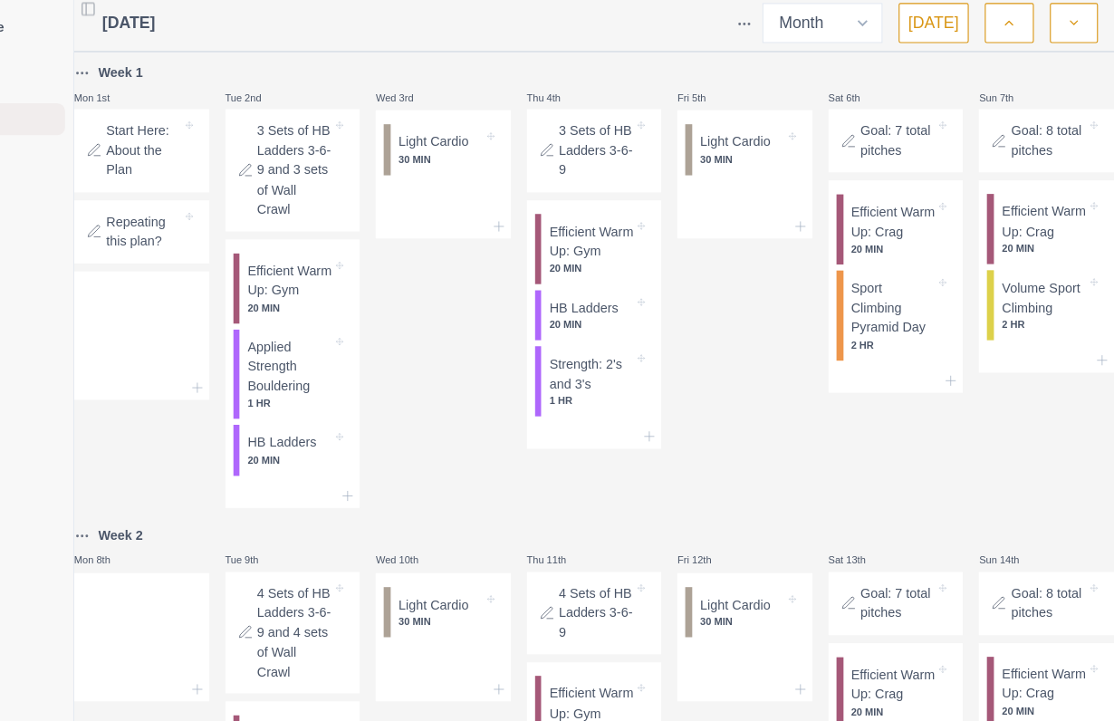
scroll to position [0, 0]
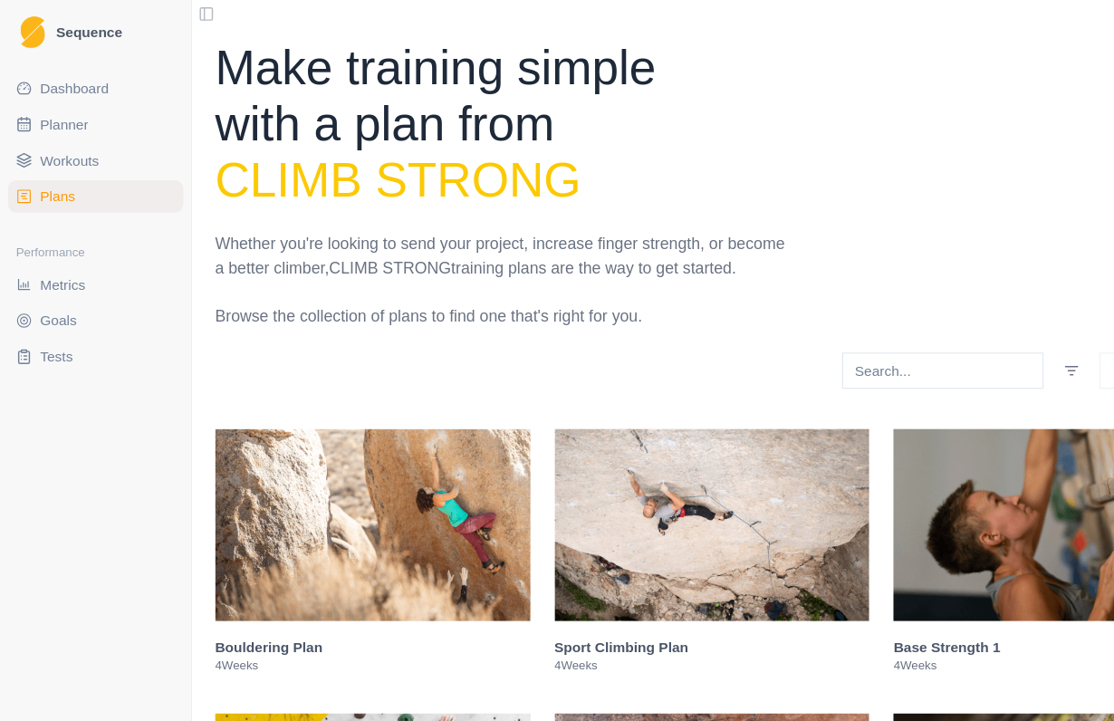
click at [61, 148] on span "Workouts" at bounding box center [62, 145] width 53 height 18
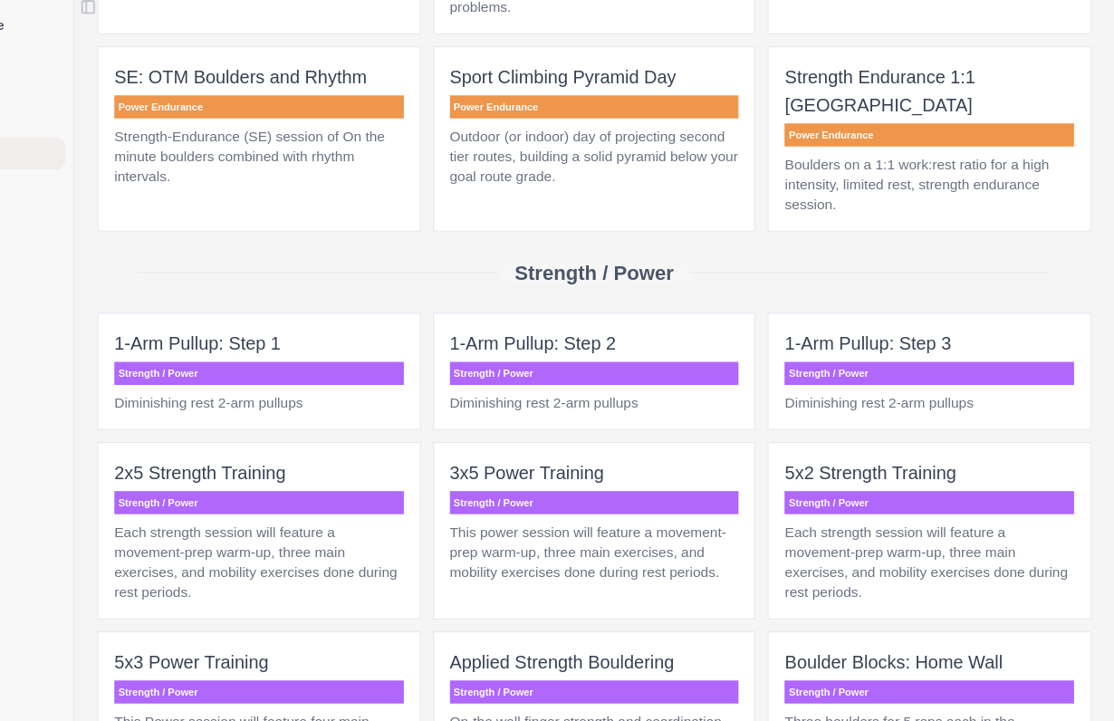
scroll to position [1181, 0]
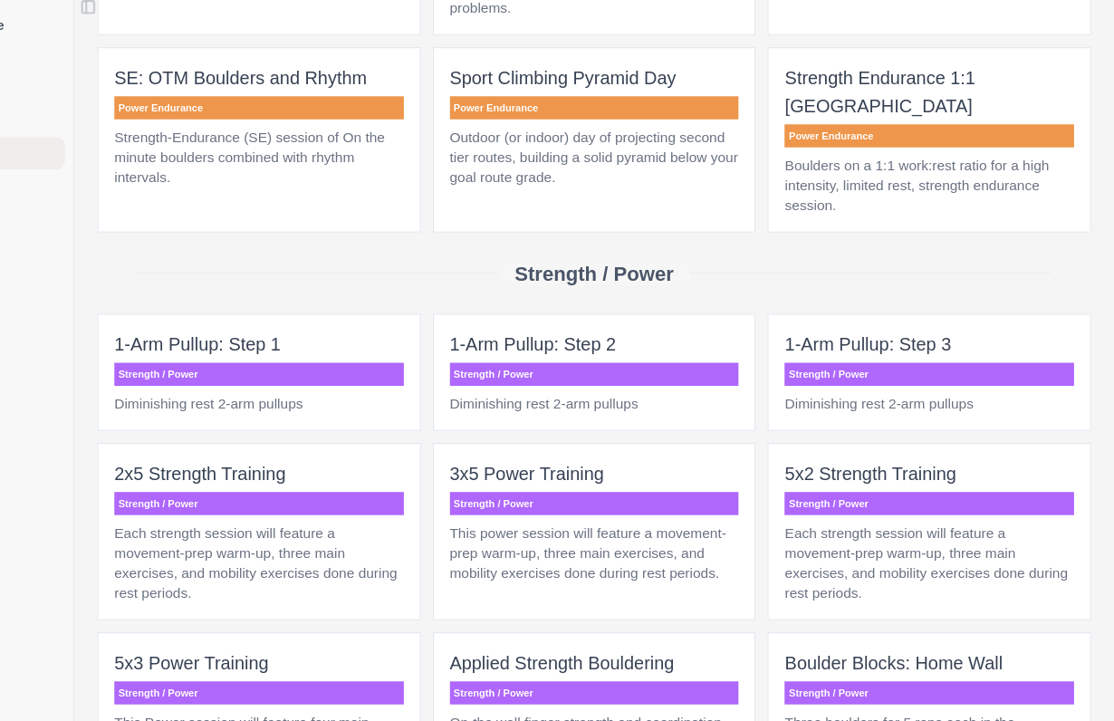
click at [195, 323] on span "1-Arm Pullup: Step 1 Strength / Power Diminishing rest 2-arm pullups" at bounding box center [341, 343] width 292 height 106
